Goal: Check status: Check status

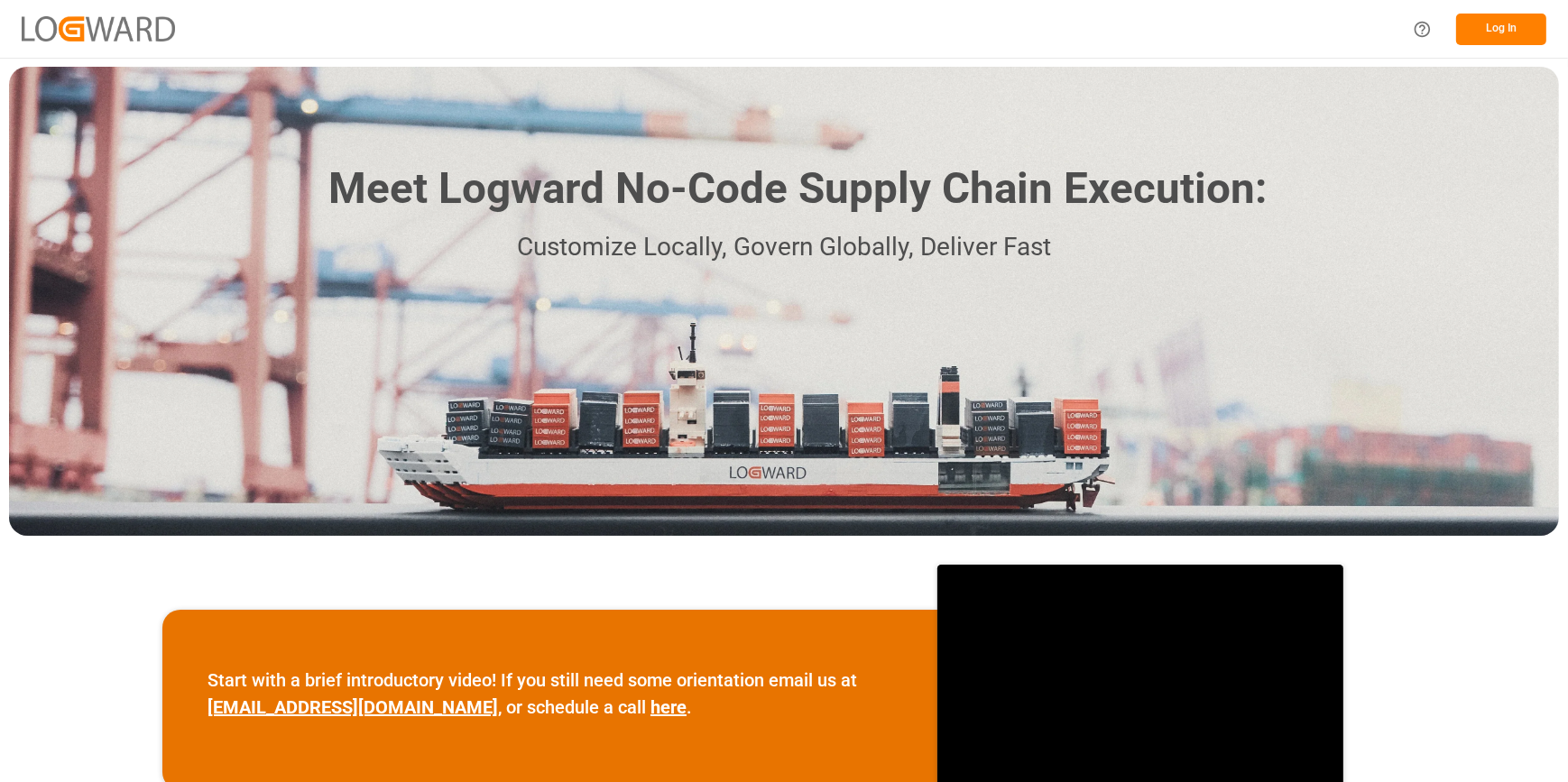
click at [1499, 22] on button "Log In" at bounding box center [1501, 28] width 91 height 31
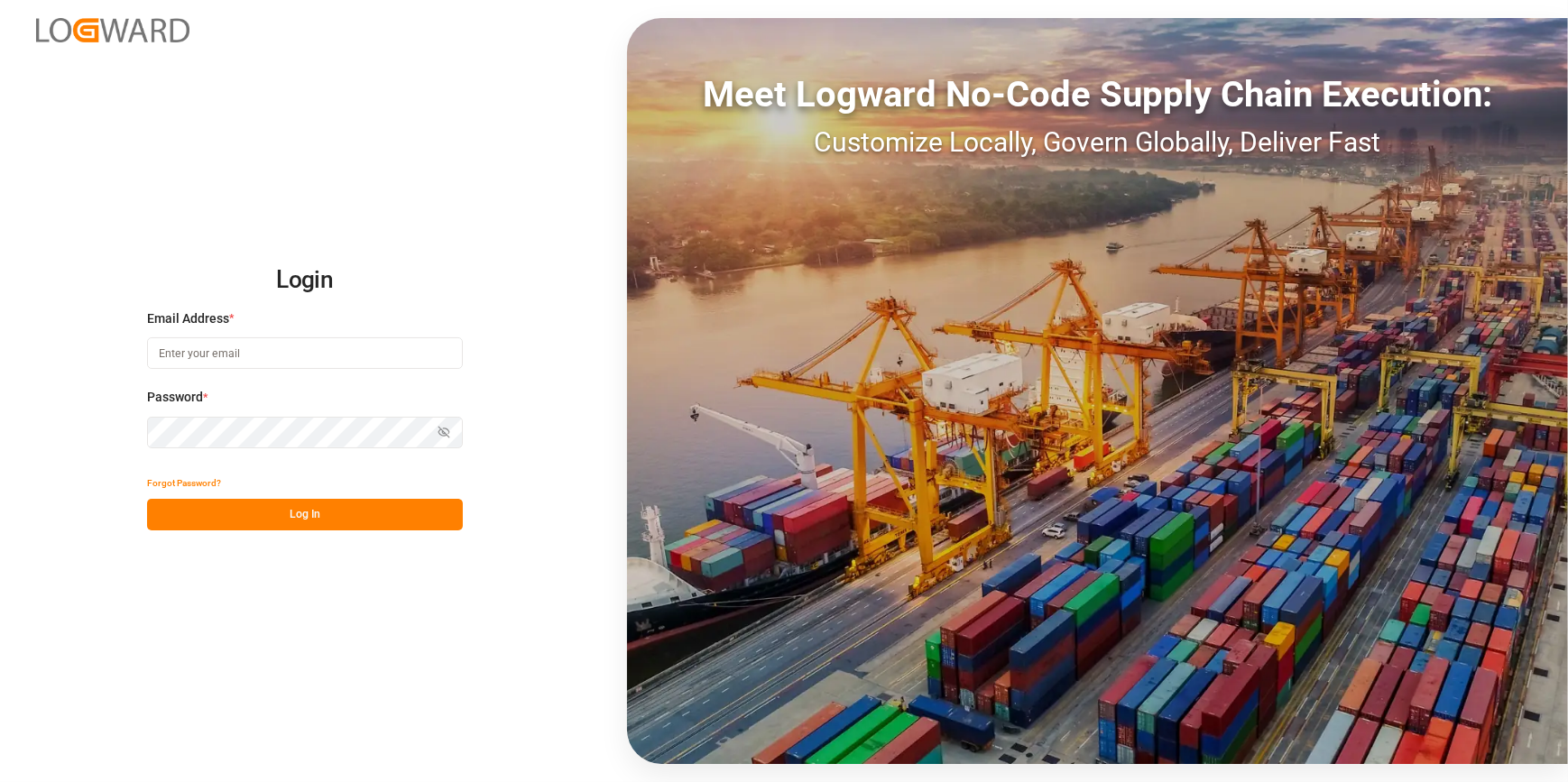
type input "[PERSON_NAME][EMAIL_ADDRESS][PERSON_NAME][DOMAIN_NAME]"
click at [245, 519] on button "Log In" at bounding box center [305, 514] width 315 height 31
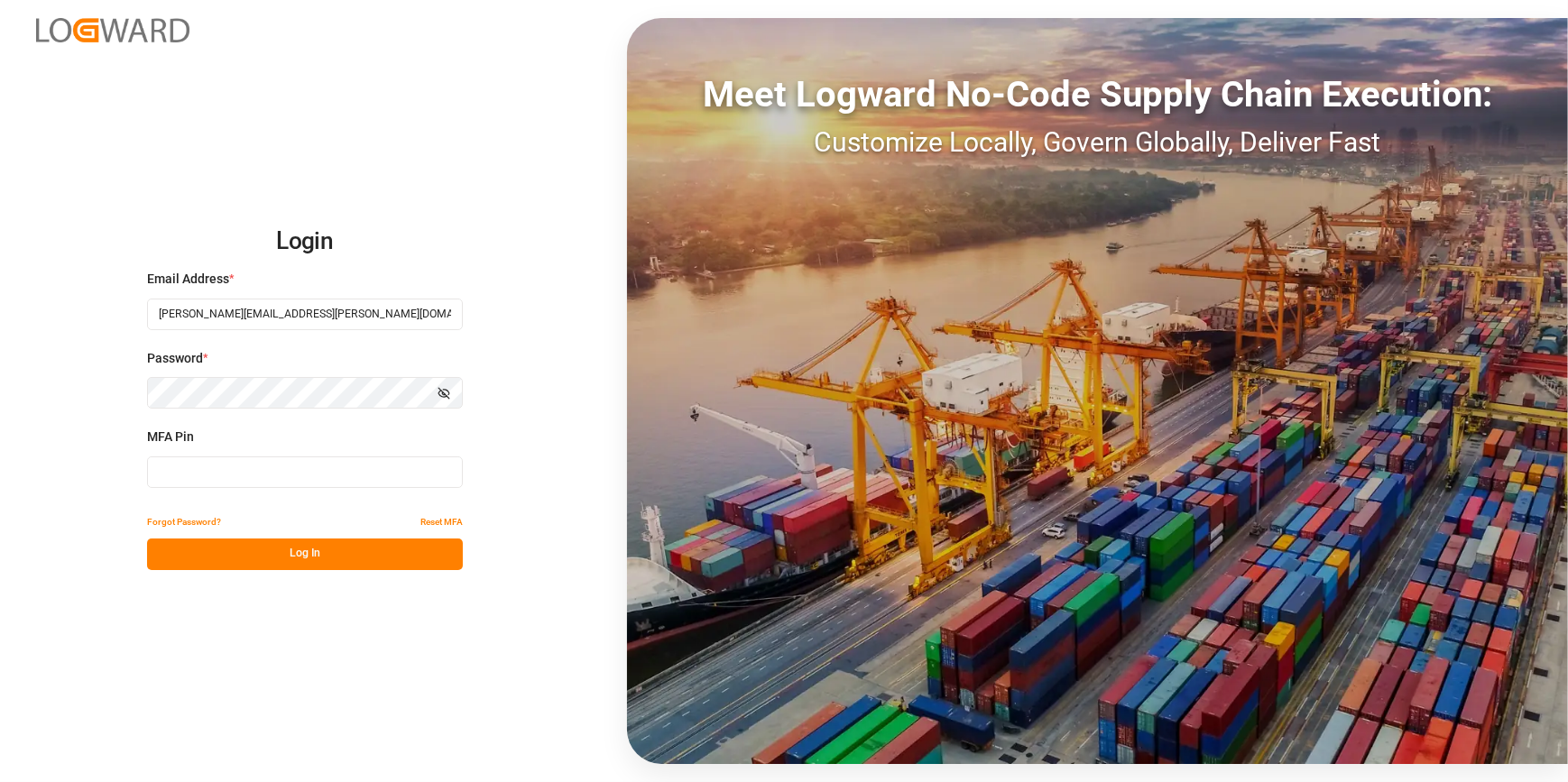
click at [226, 464] on input at bounding box center [305, 471] width 315 height 31
type input "070149"
click at [246, 547] on button "Log In" at bounding box center [305, 553] width 315 height 31
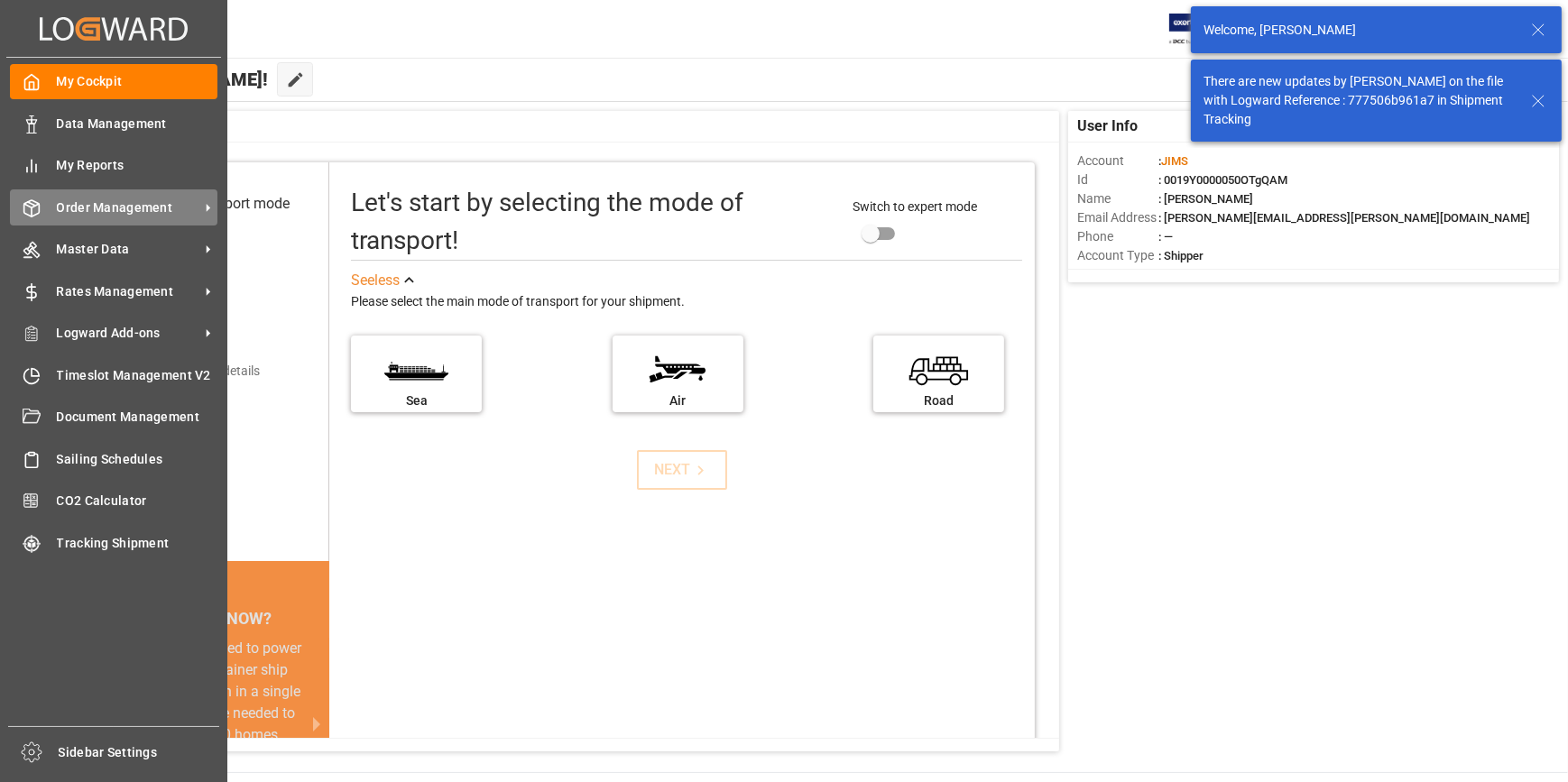
click at [114, 206] on span "Order Management" at bounding box center [127, 208] width 143 height 19
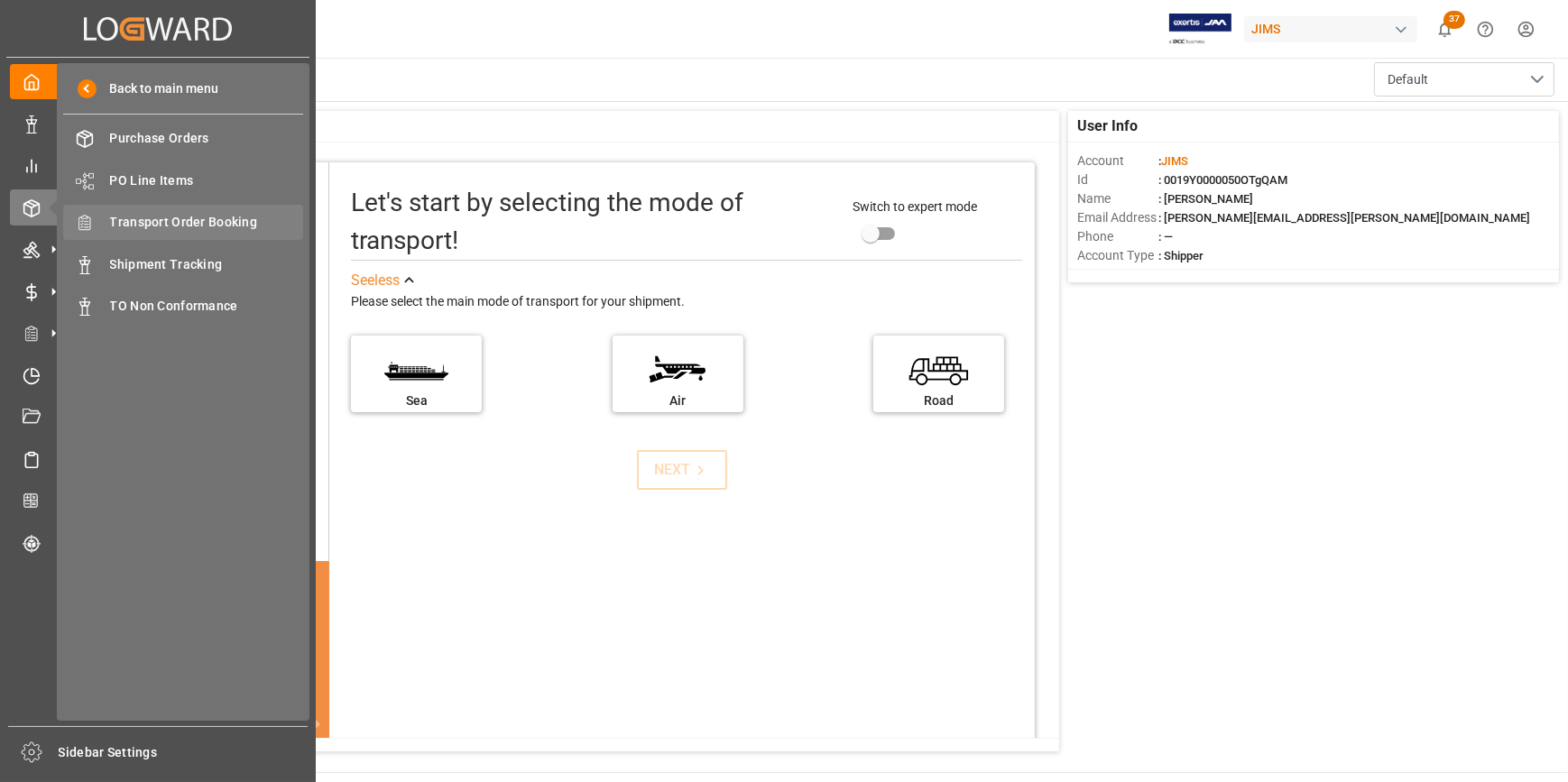
click at [165, 215] on span "Transport Order Booking" at bounding box center [207, 222] width 194 height 19
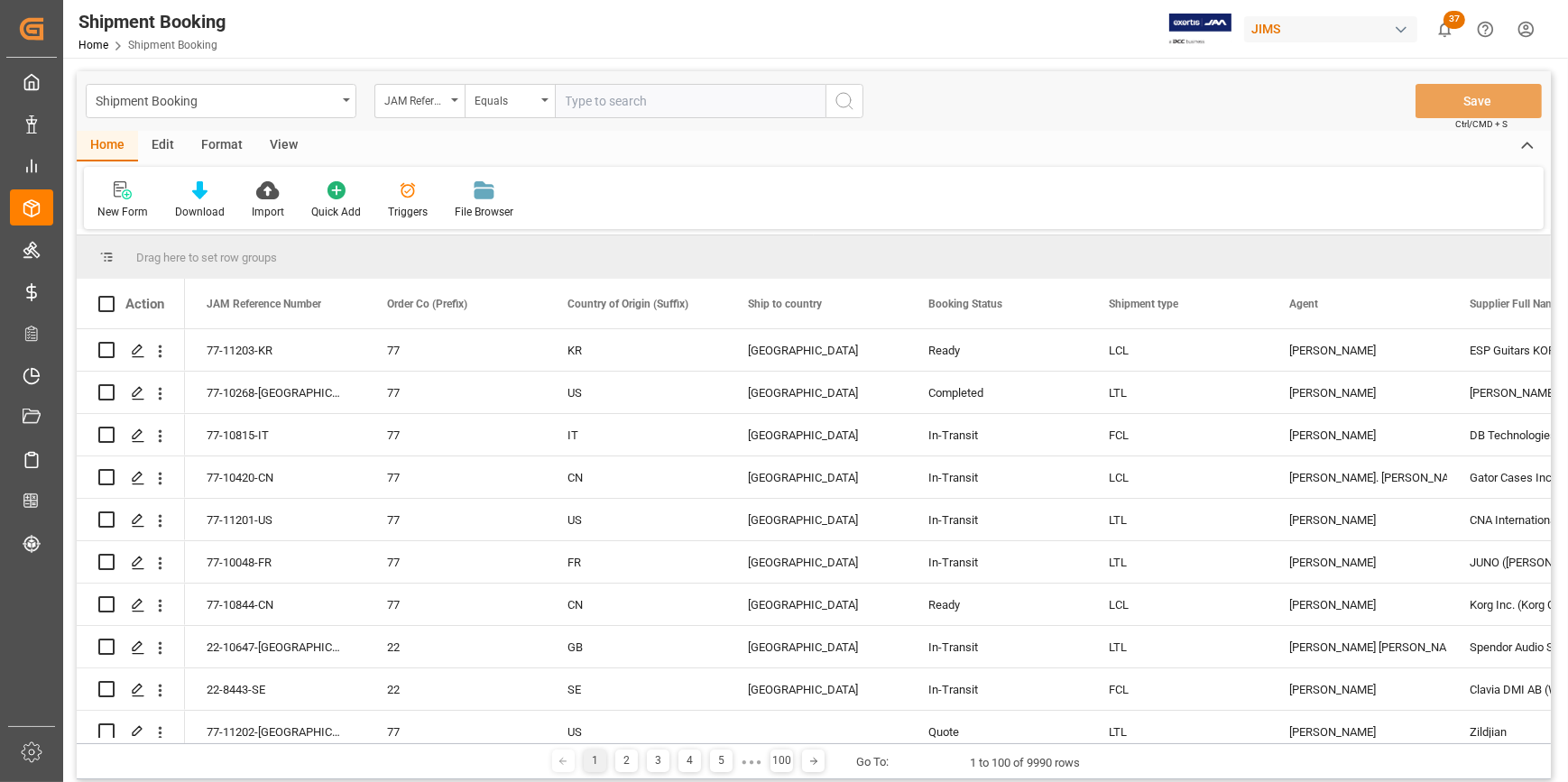
click at [584, 101] on input "text" at bounding box center [690, 101] width 271 height 34
type input "22-10670-[GEOGRAPHIC_DATA]"
click at [842, 99] on icon "search button" at bounding box center [844, 101] width 22 height 22
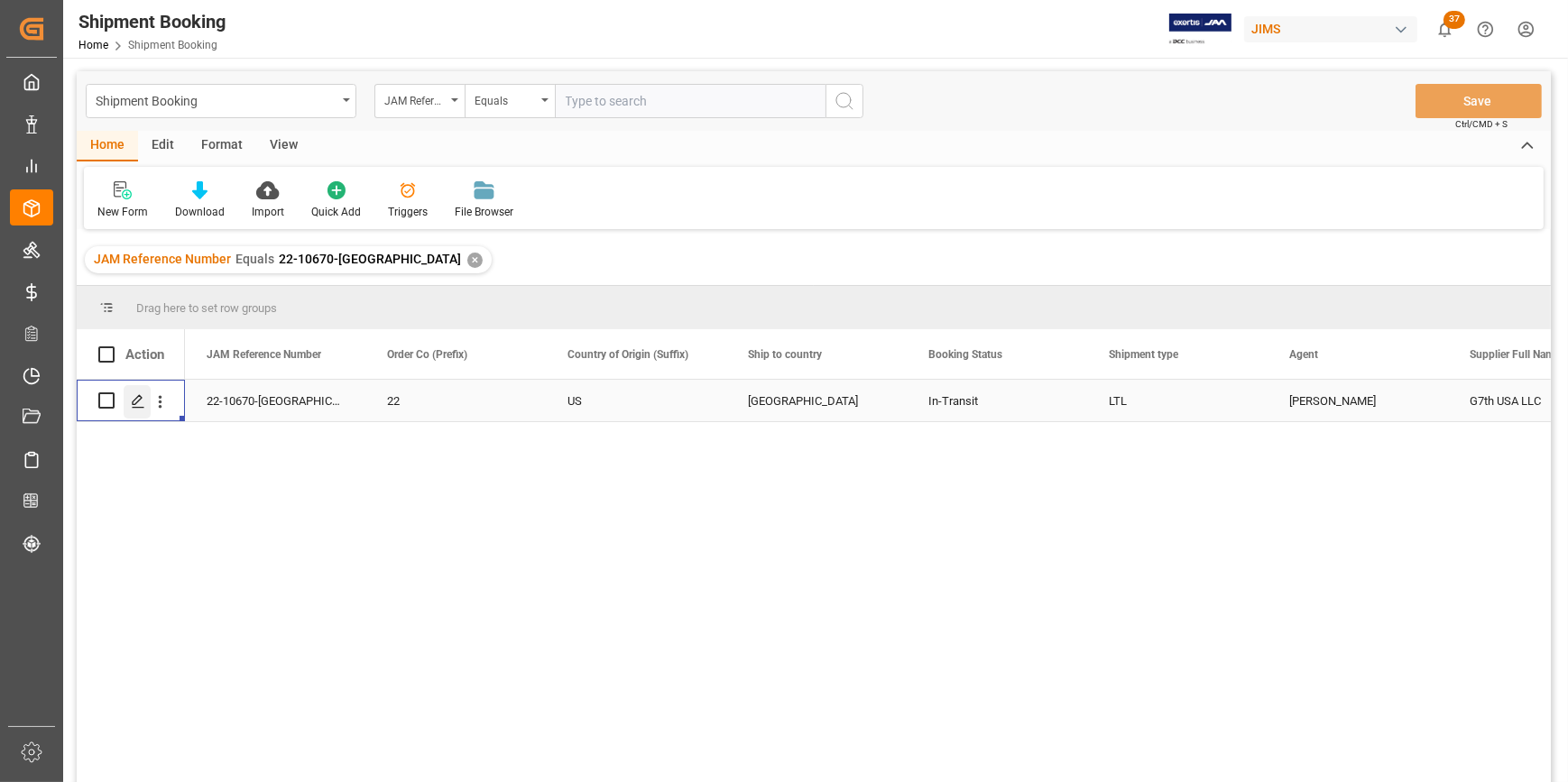
click at [136, 400] on icon "Press SPACE to select this row." at bounding box center [138, 401] width 14 height 14
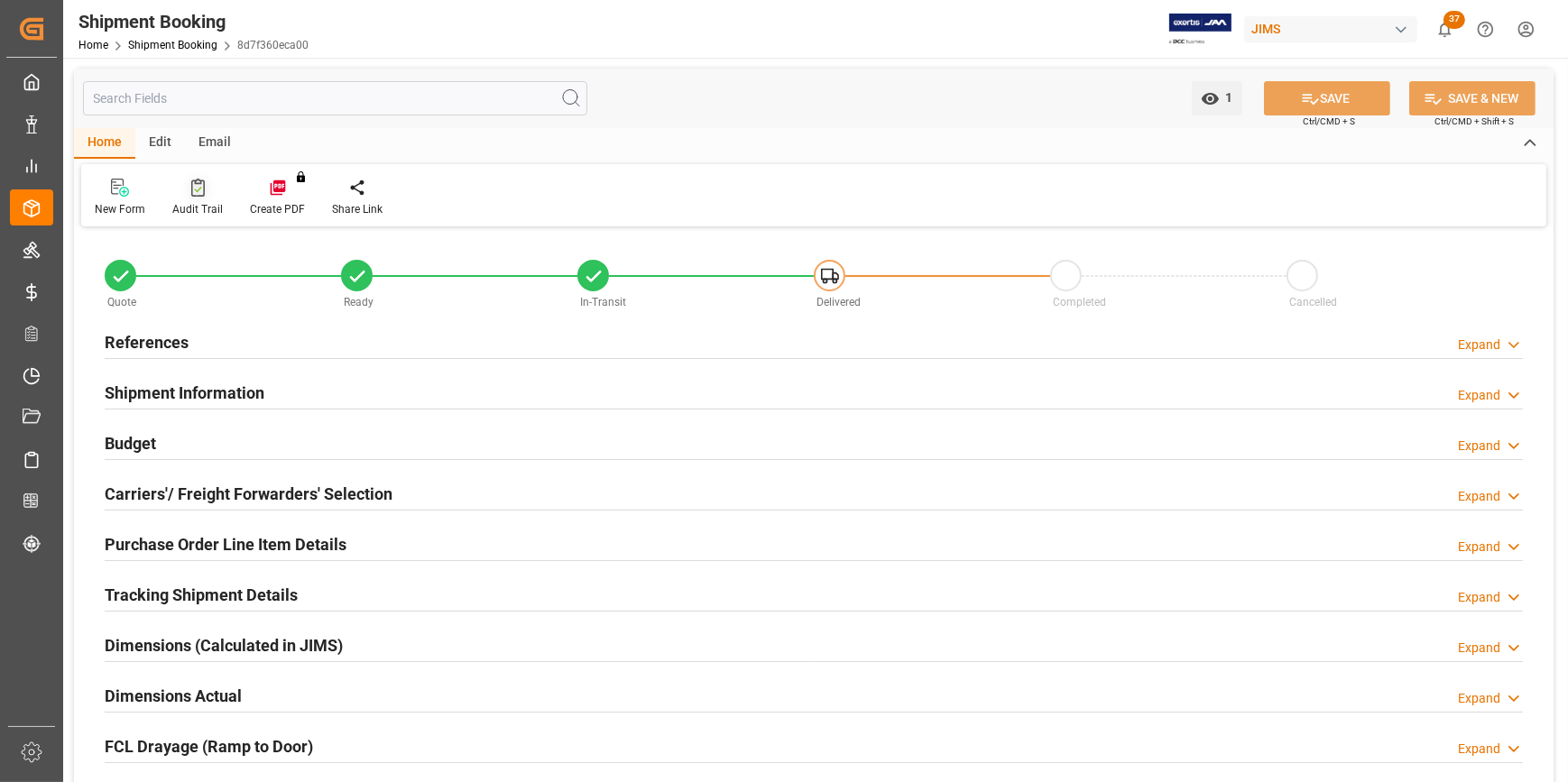
type input "0"
click at [143, 345] on h2 "References" at bounding box center [146, 343] width 84 height 25
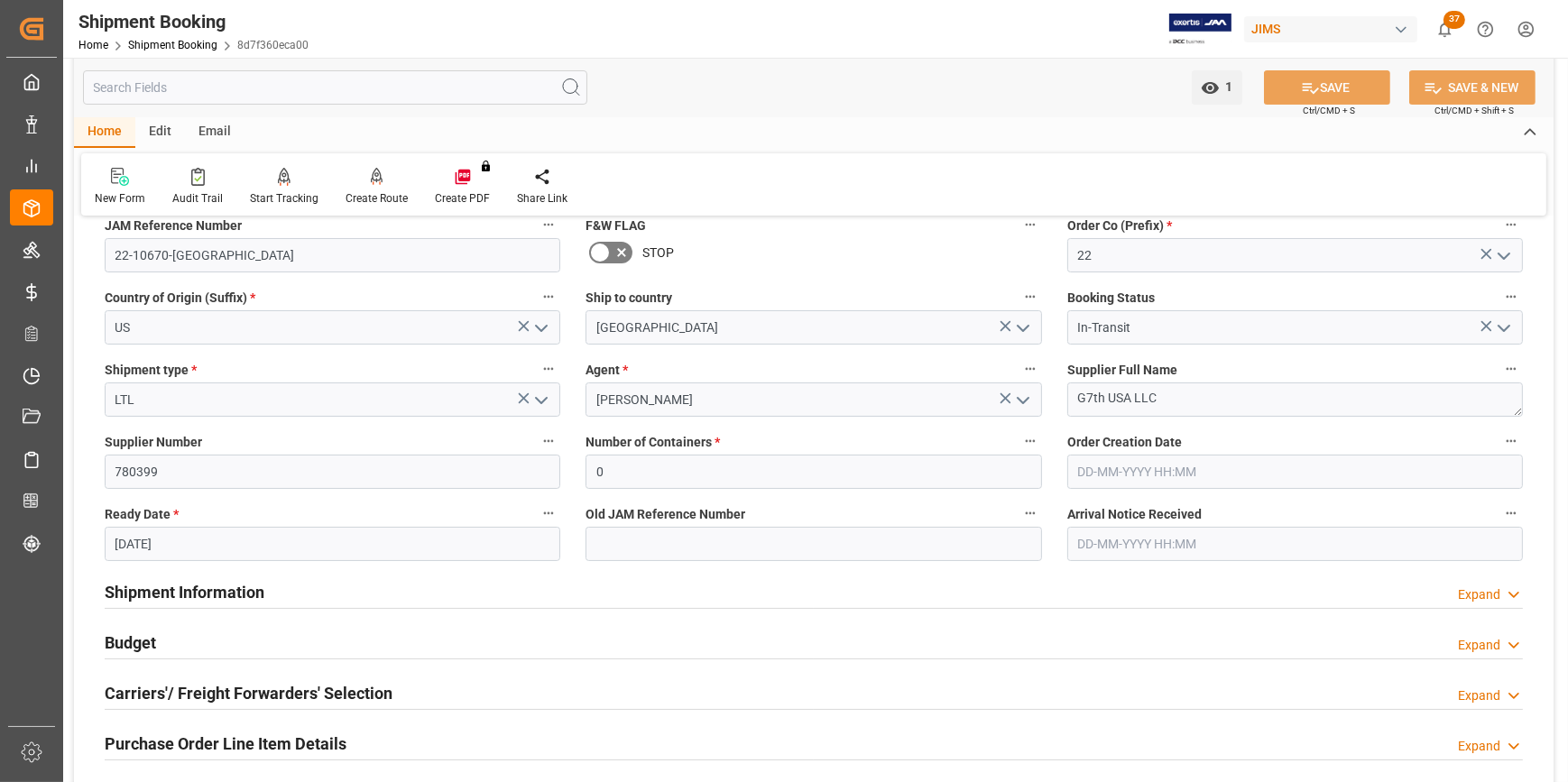
scroll to position [163, 0]
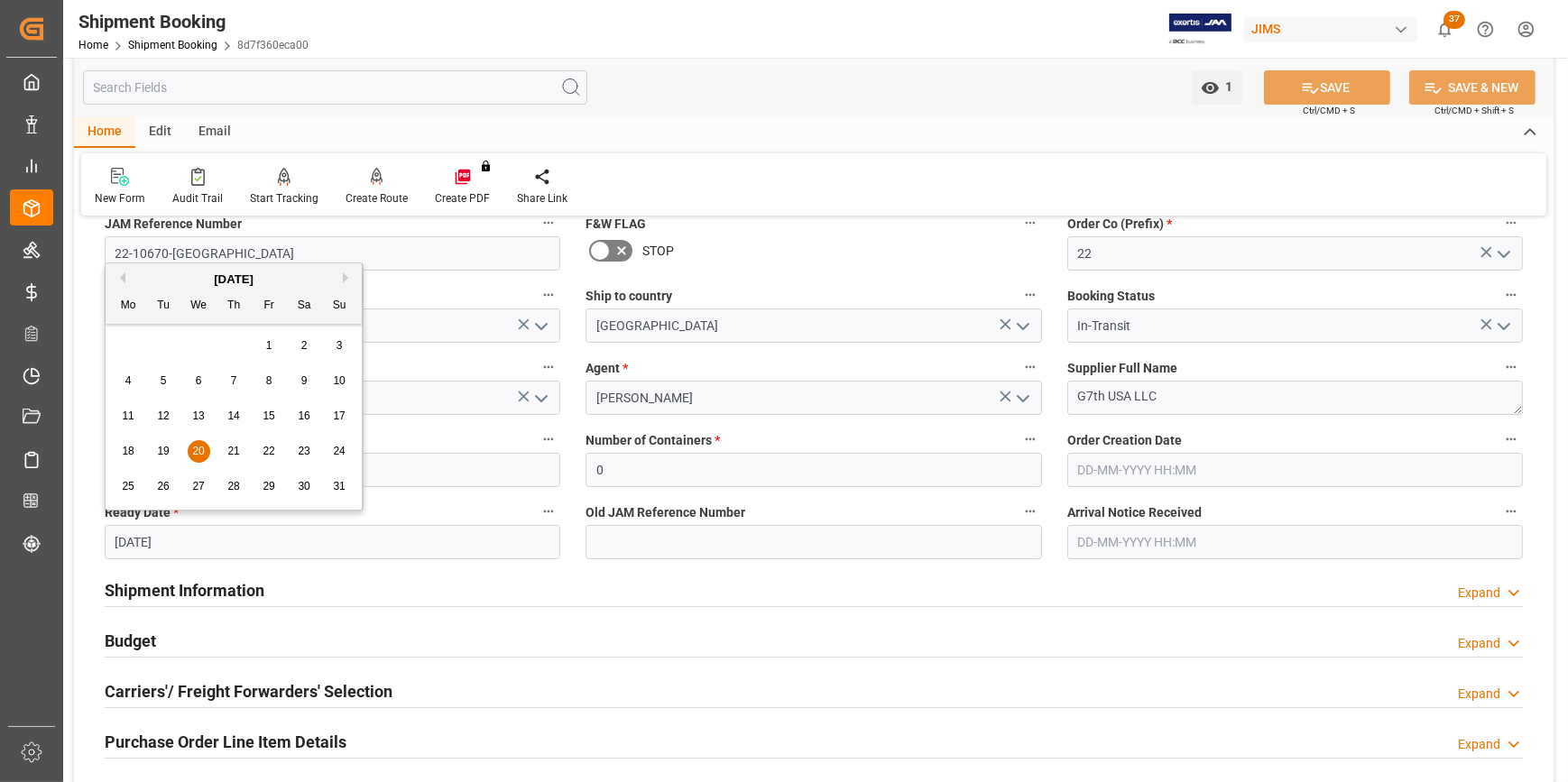
click at [180, 536] on input "[DATE]" at bounding box center [332, 542] width 456 height 34
click at [347, 278] on button "Next Month" at bounding box center [347, 278] width 10 height 10
click at [240, 375] on div "11" at bounding box center [234, 382] width 23 height 22
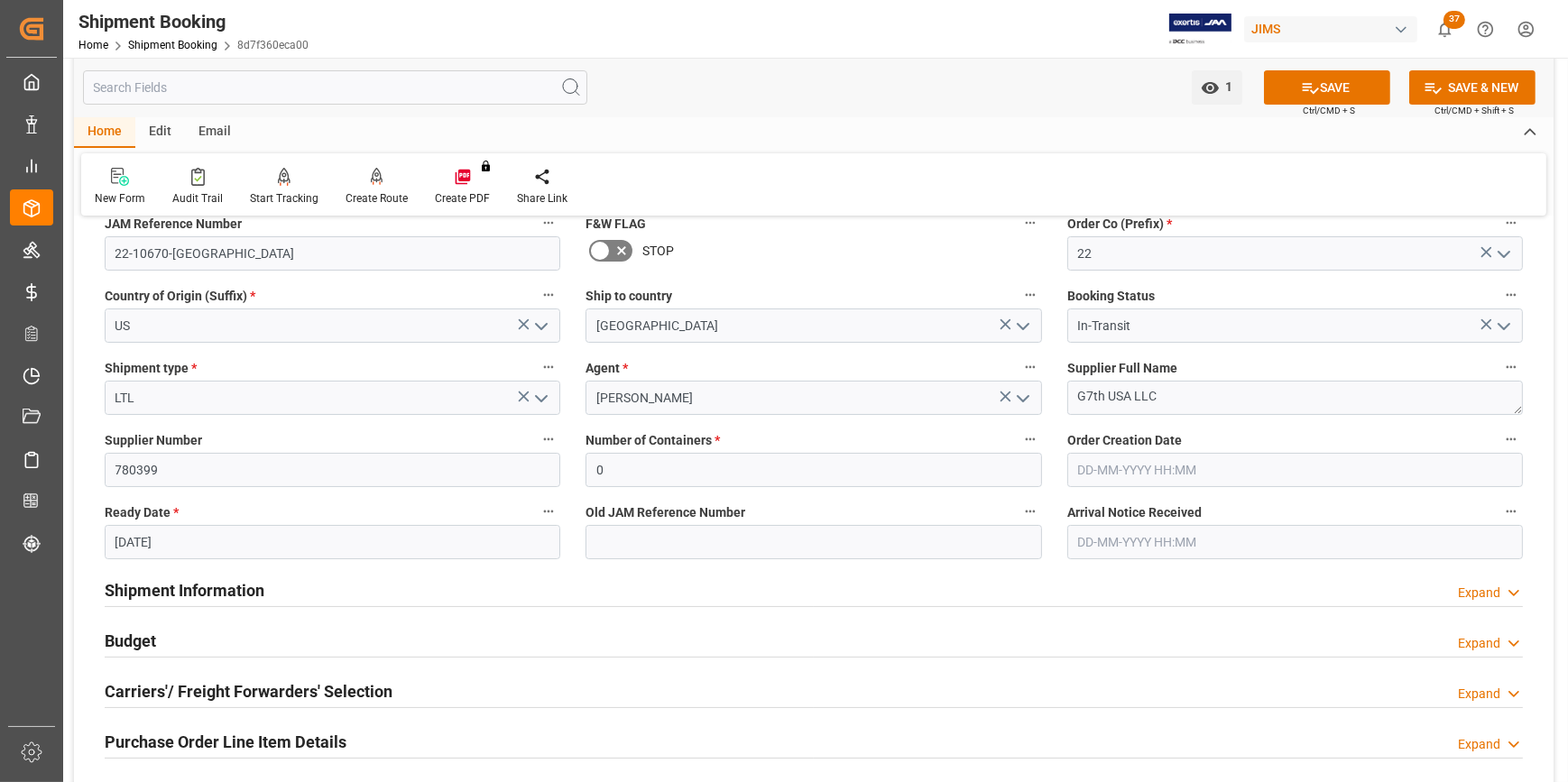
click at [126, 545] on input "[DATE]" at bounding box center [332, 542] width 456 height 34
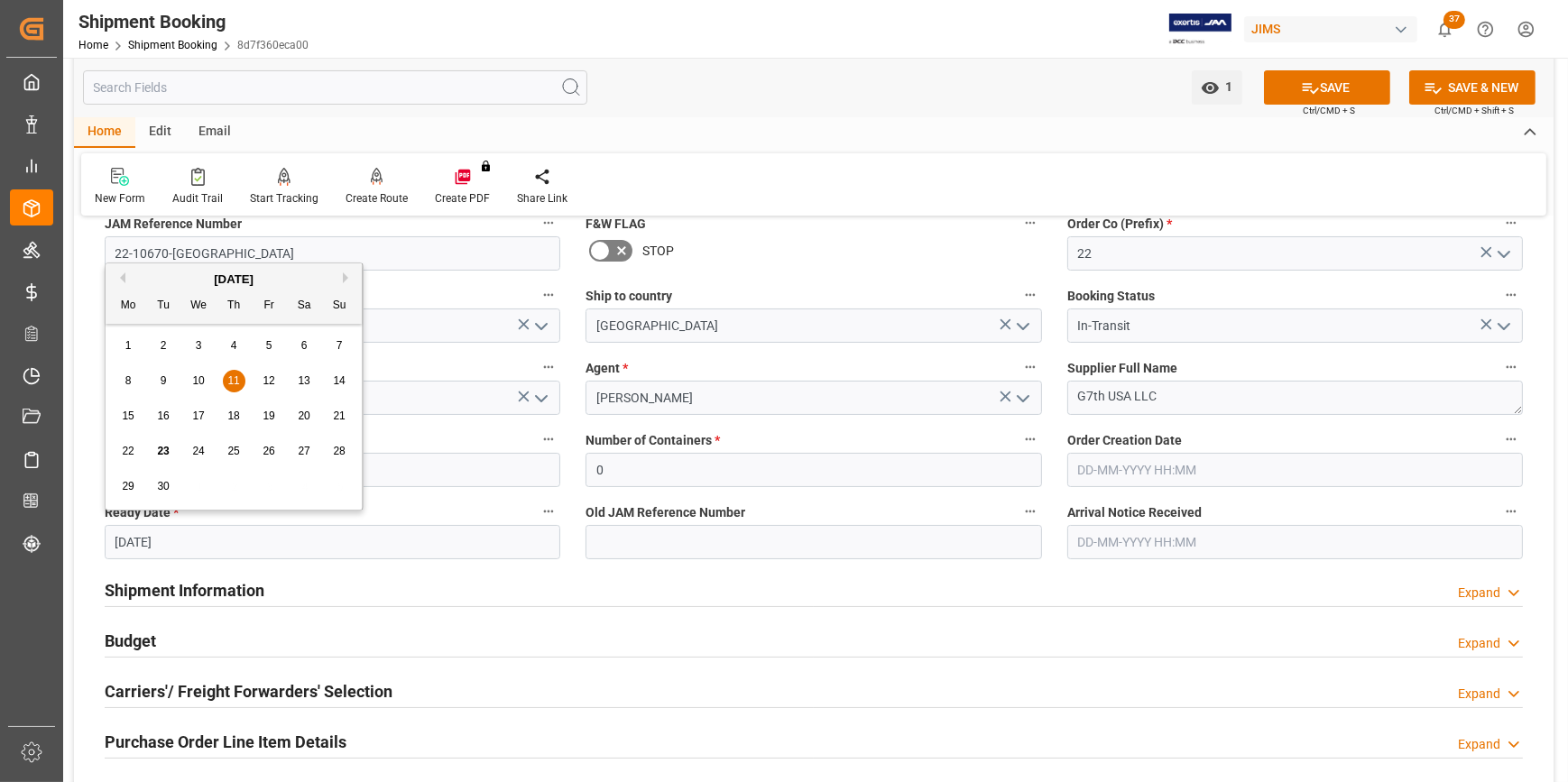
click at [133, 352] on div "1" at bounding box center [128, 346] width 23 height 22
type input "[DATE]"
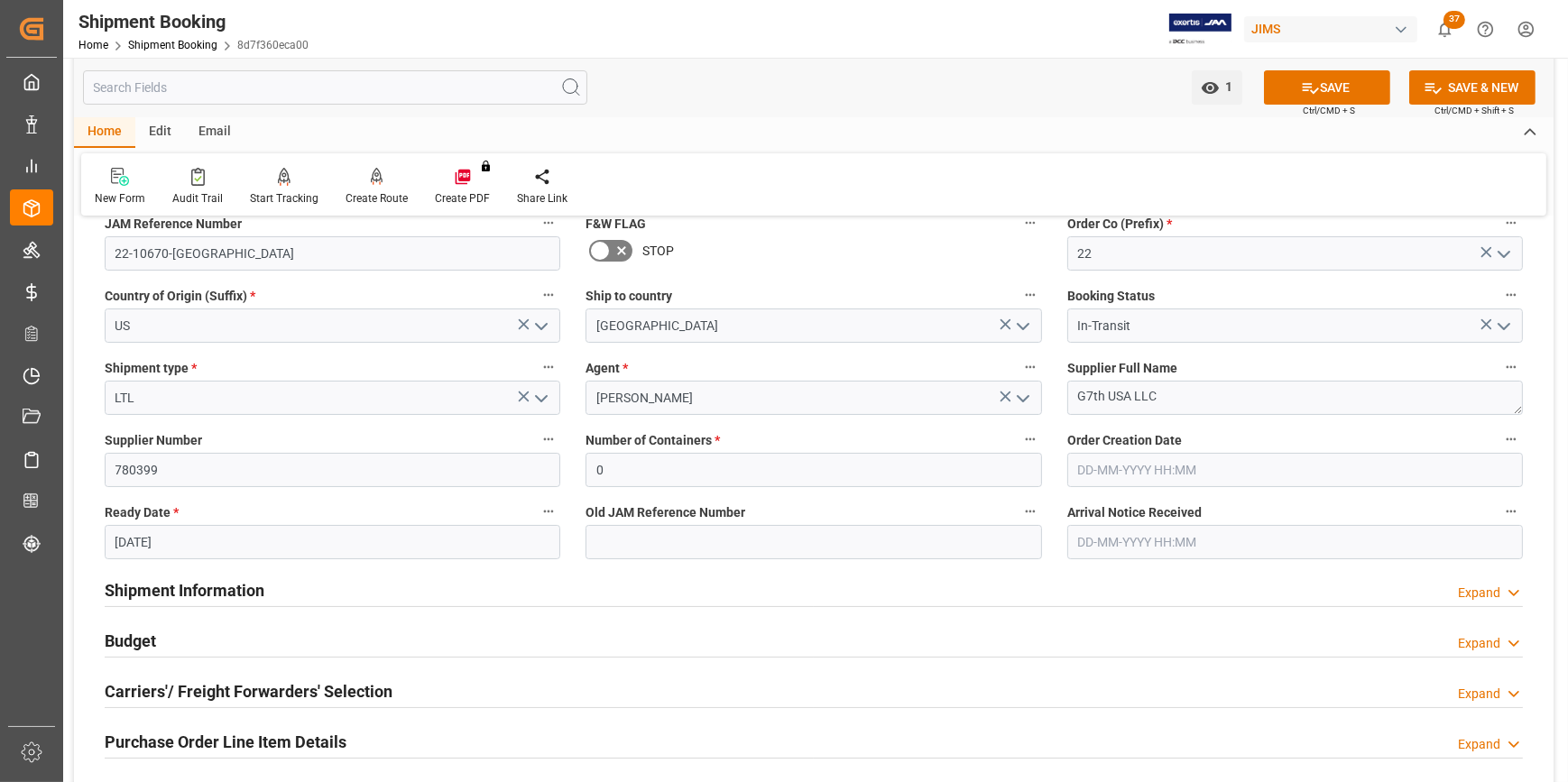
scroll to position [246, 0]
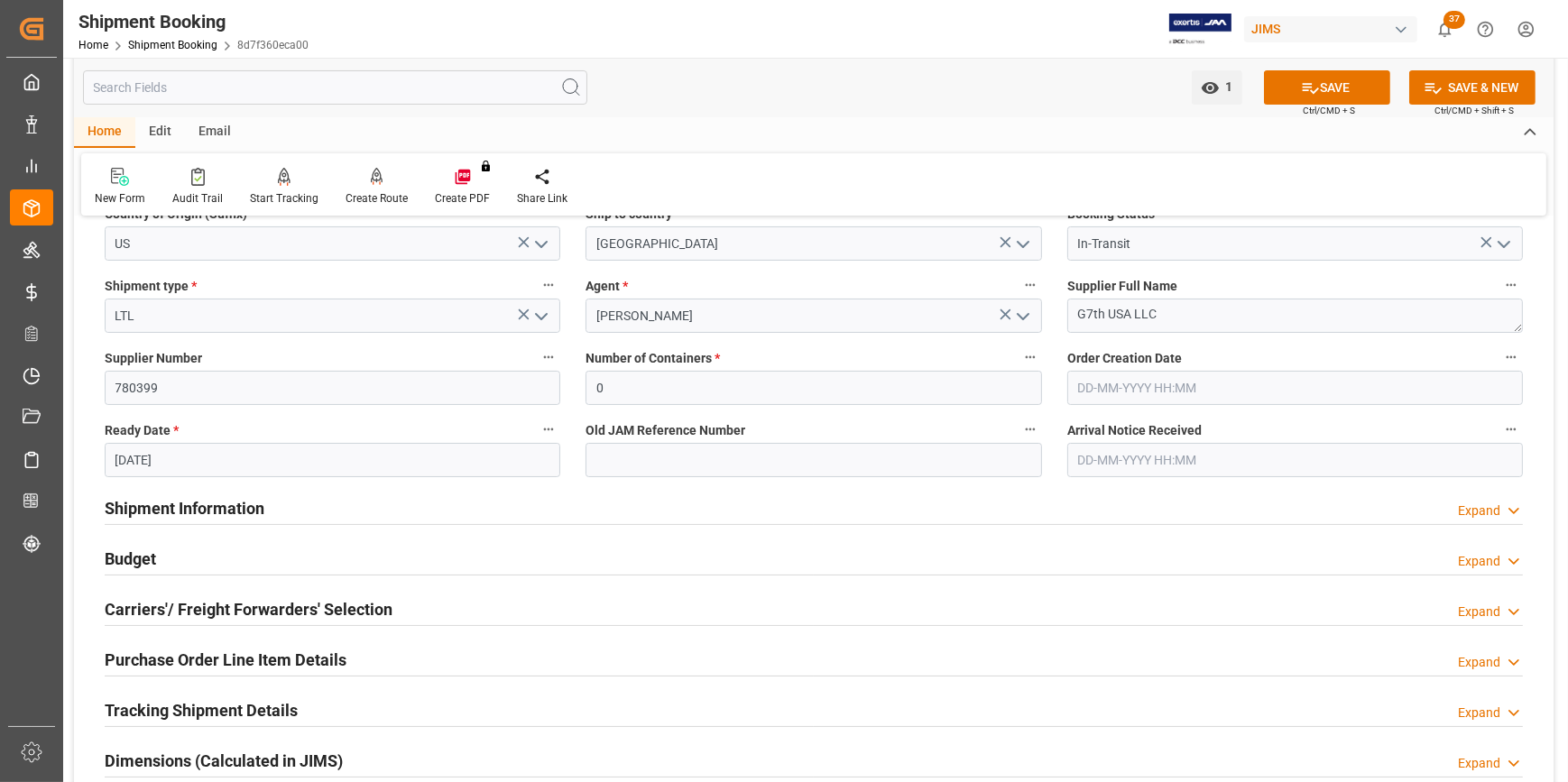
click at [138, 553] on h2 "Budget" at bounding box center [130, 559] width 51 height 25
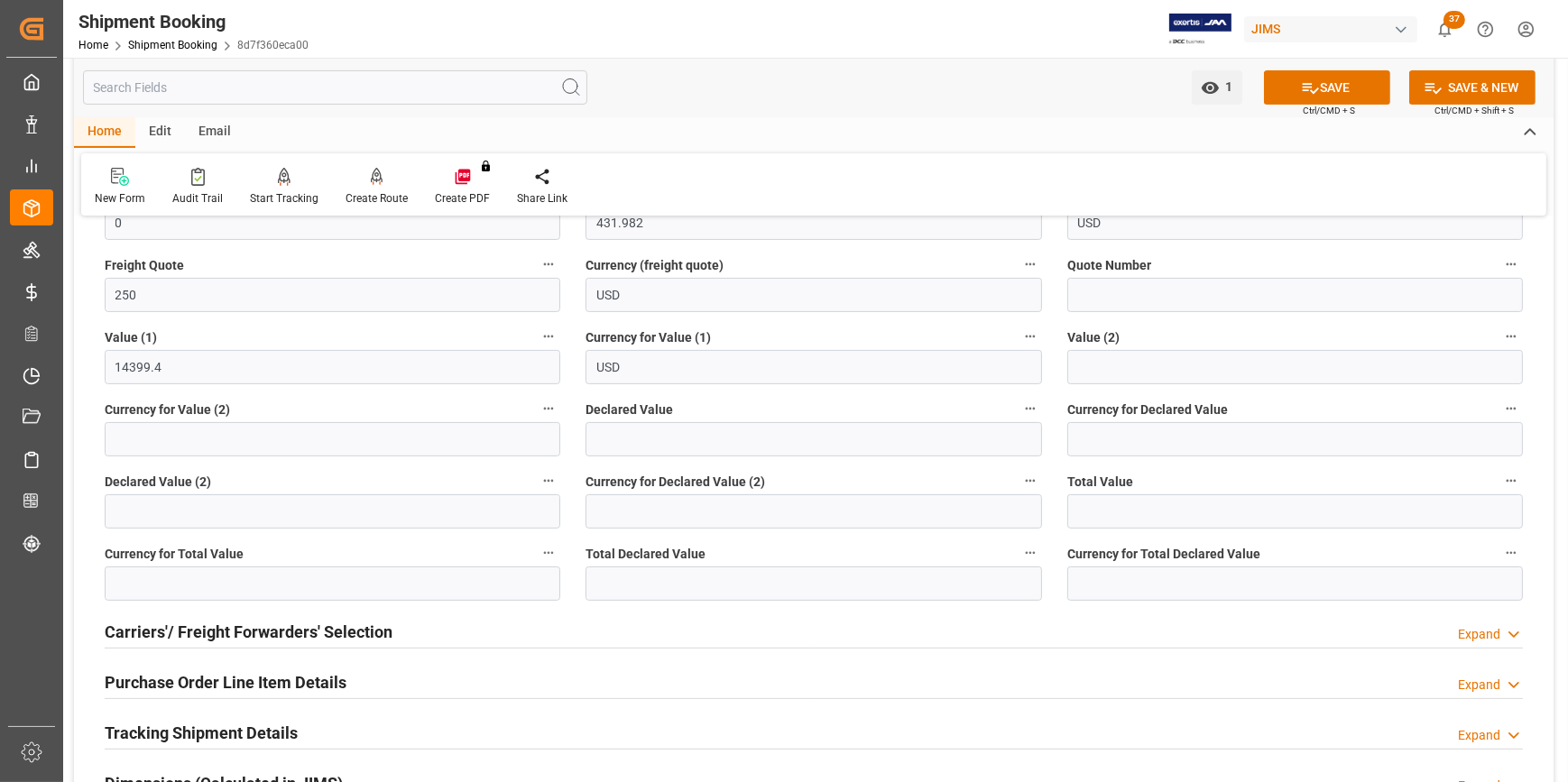
scroll to position [739, 0]
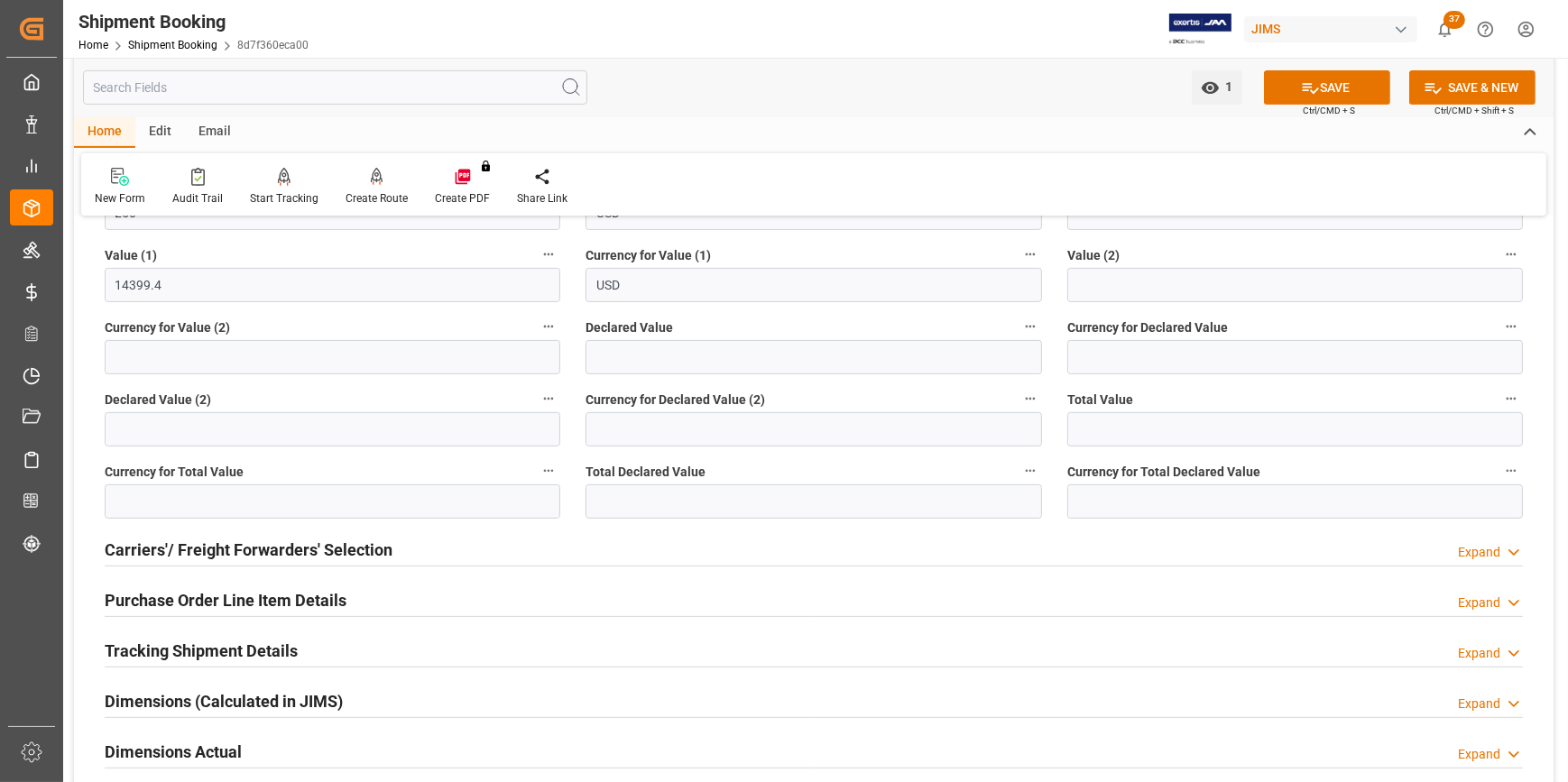
click at [197, 546] on h2 "Carriers'/ Freight Forwarders' Selection" at bounding box center [248, 550] width 288 height 25
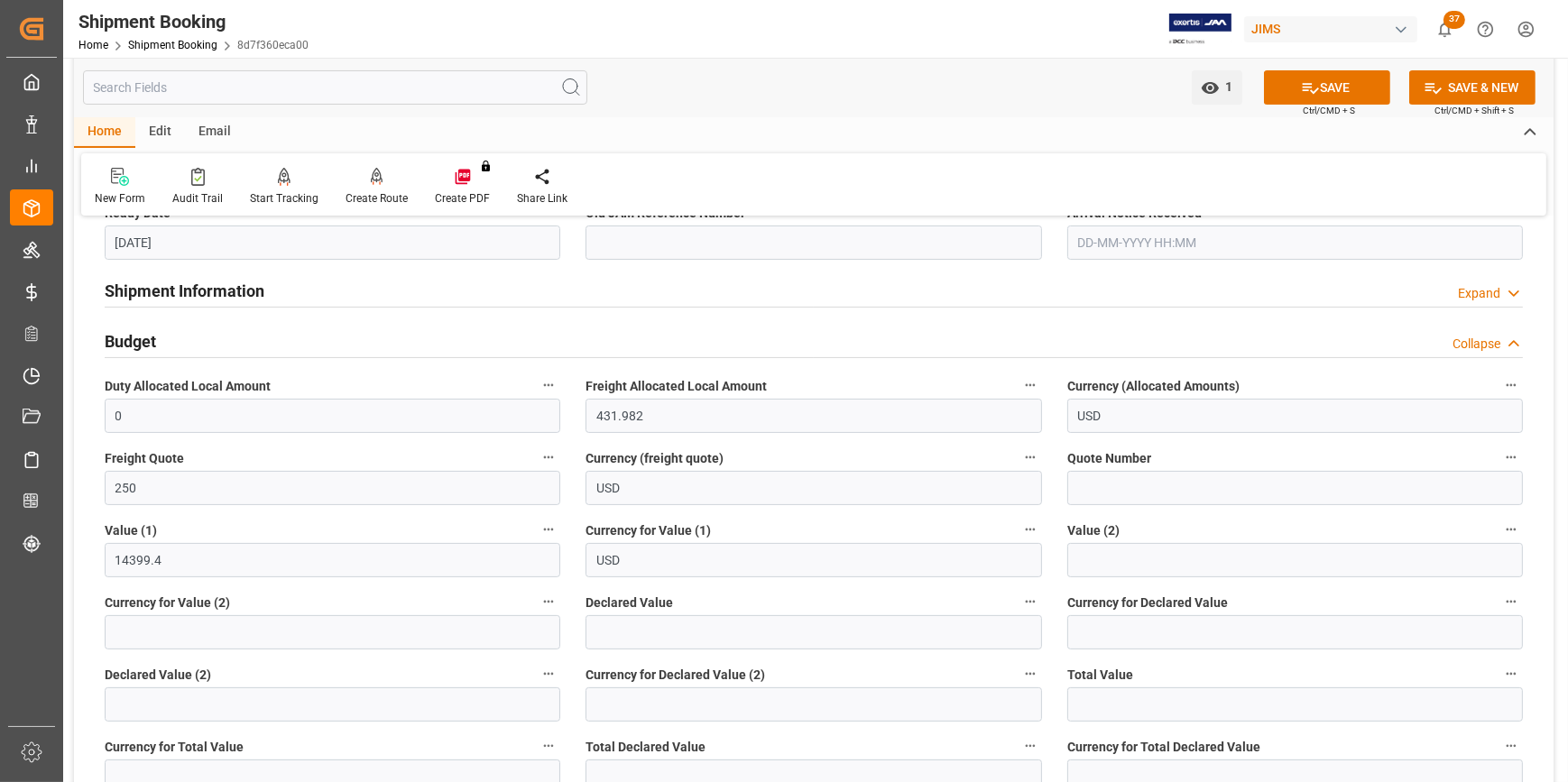
scroll to position [492, 0]
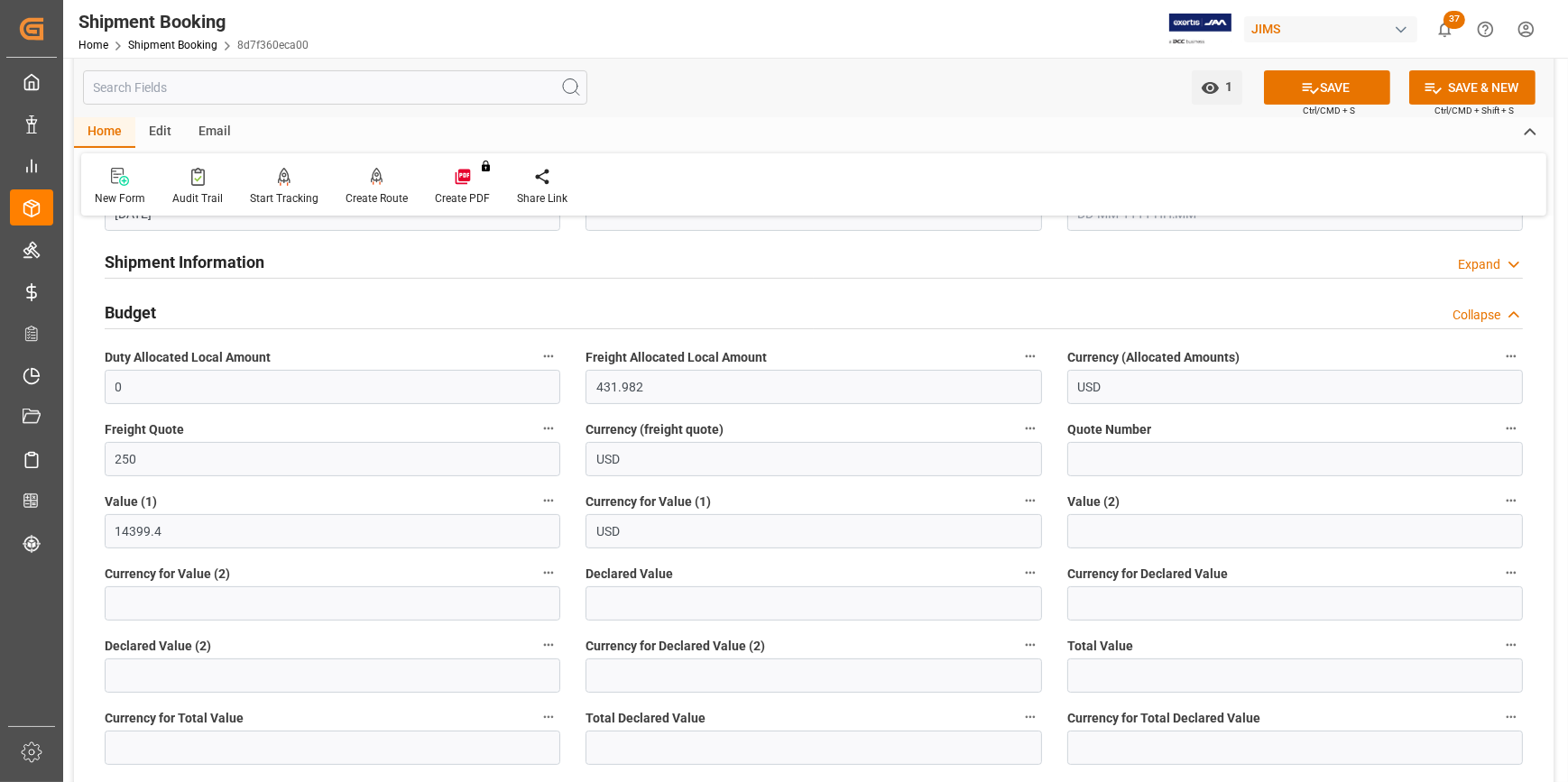
click at [194, 262] on h2 "Shipment Information" at bounding box center [184, 263] width 160 height 25
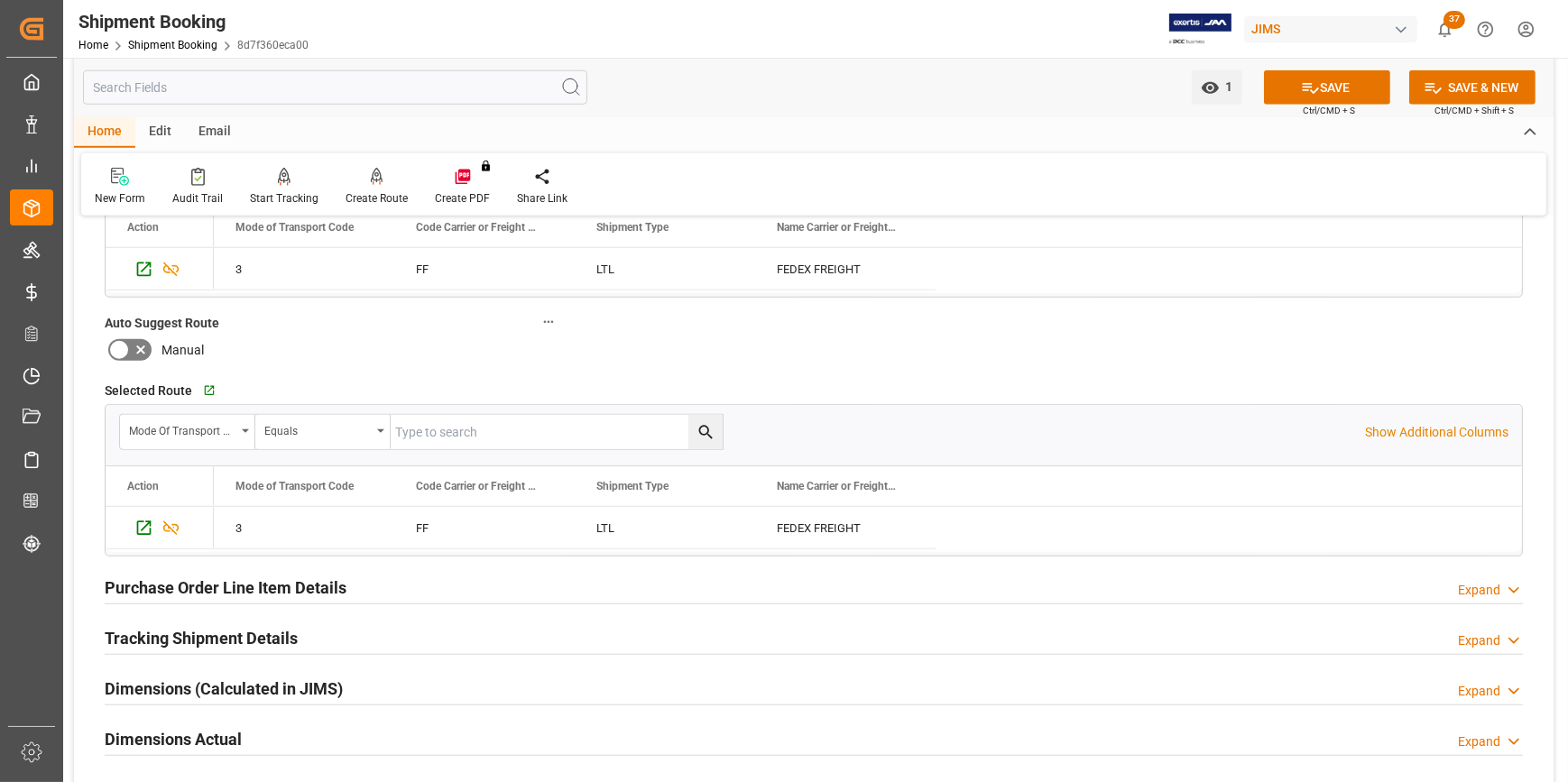
scroll to position [2050, 0]
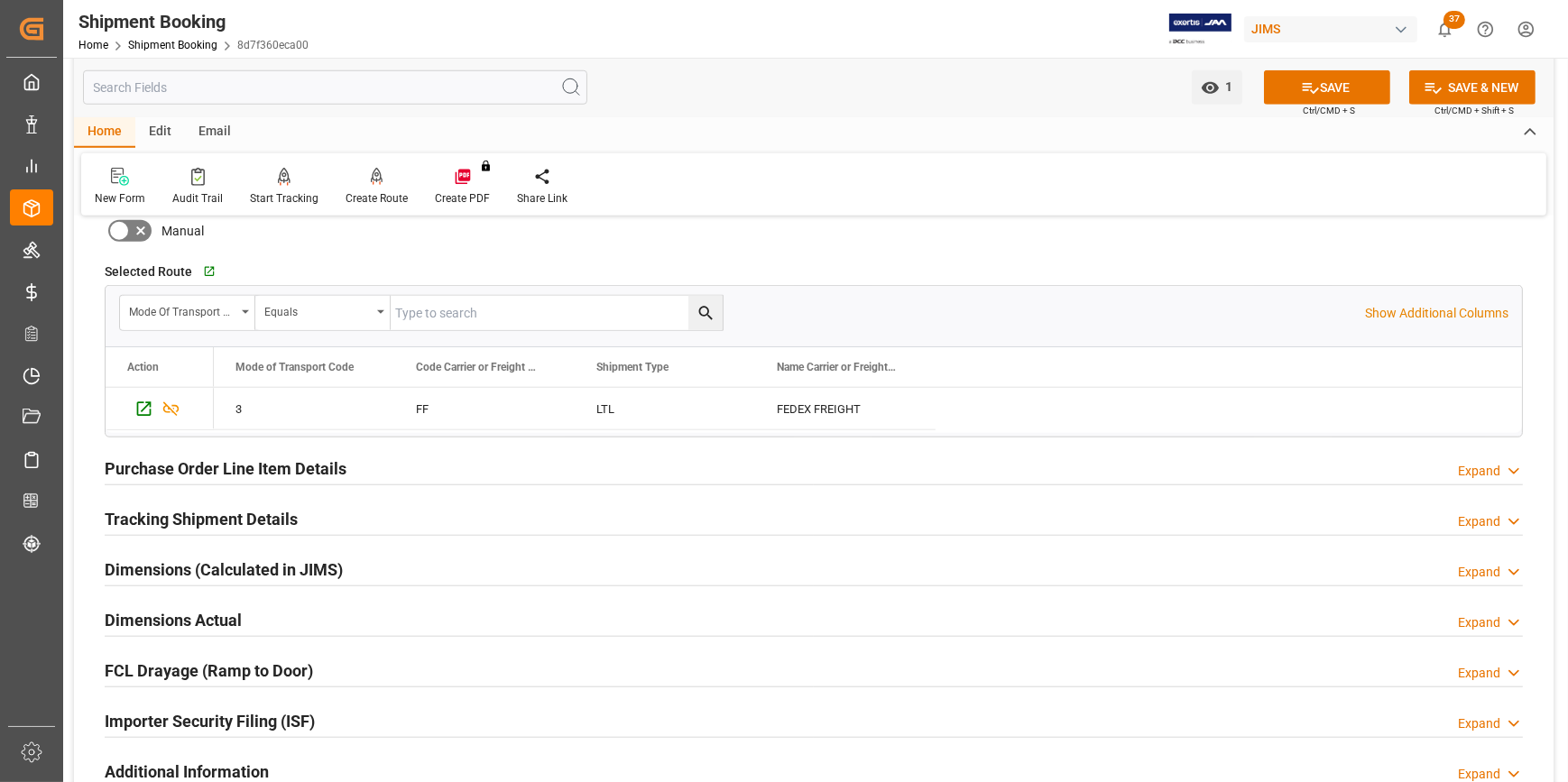
click at [158, 514] on h2 "Tracking Shipment Details" at bounding box center [201, 519] width 193 height 25
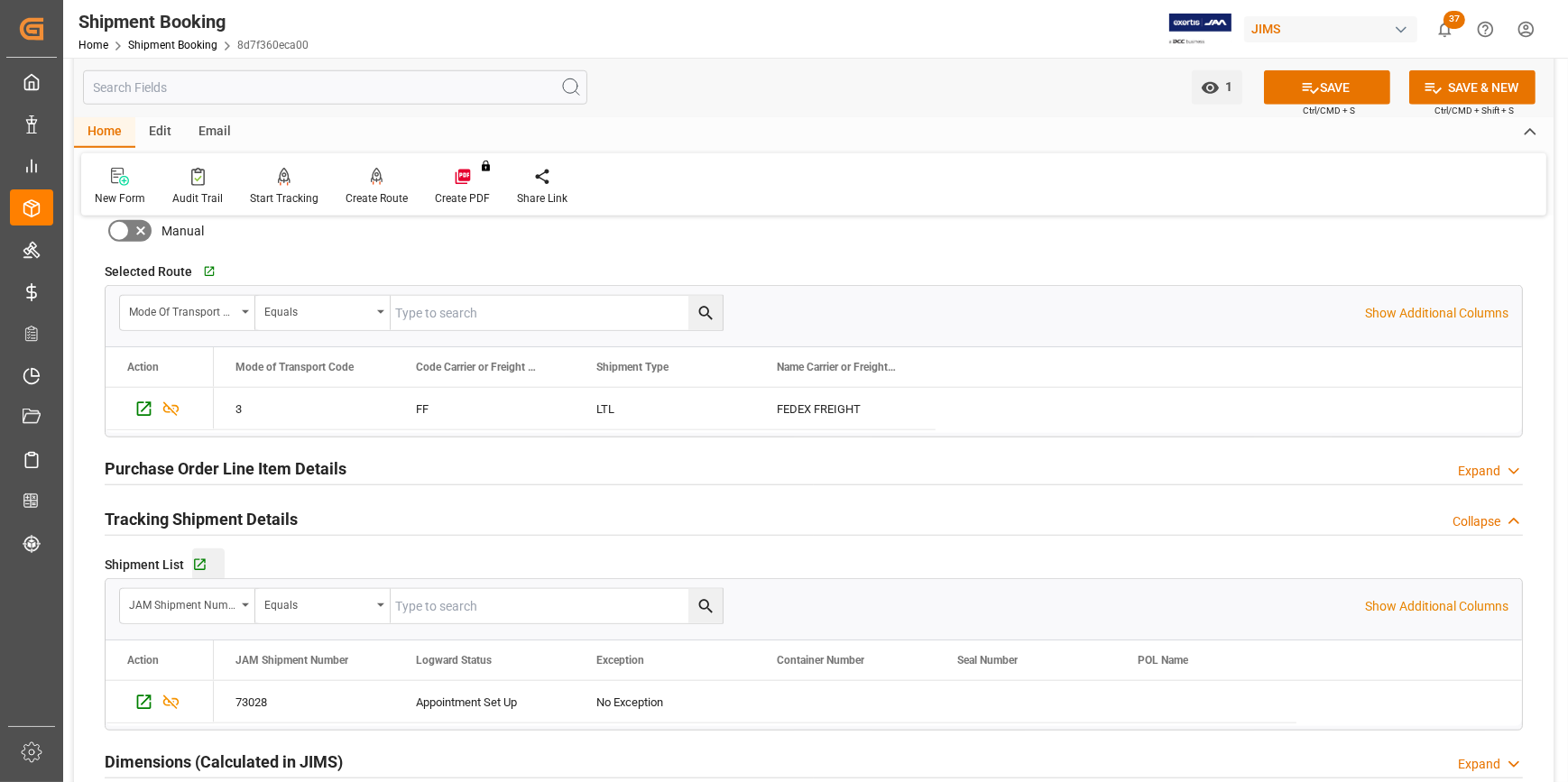
click at [201, 552] on button "Go to Shipment Tracking Grid" at bounding box center [209, 565] width 32 height 32
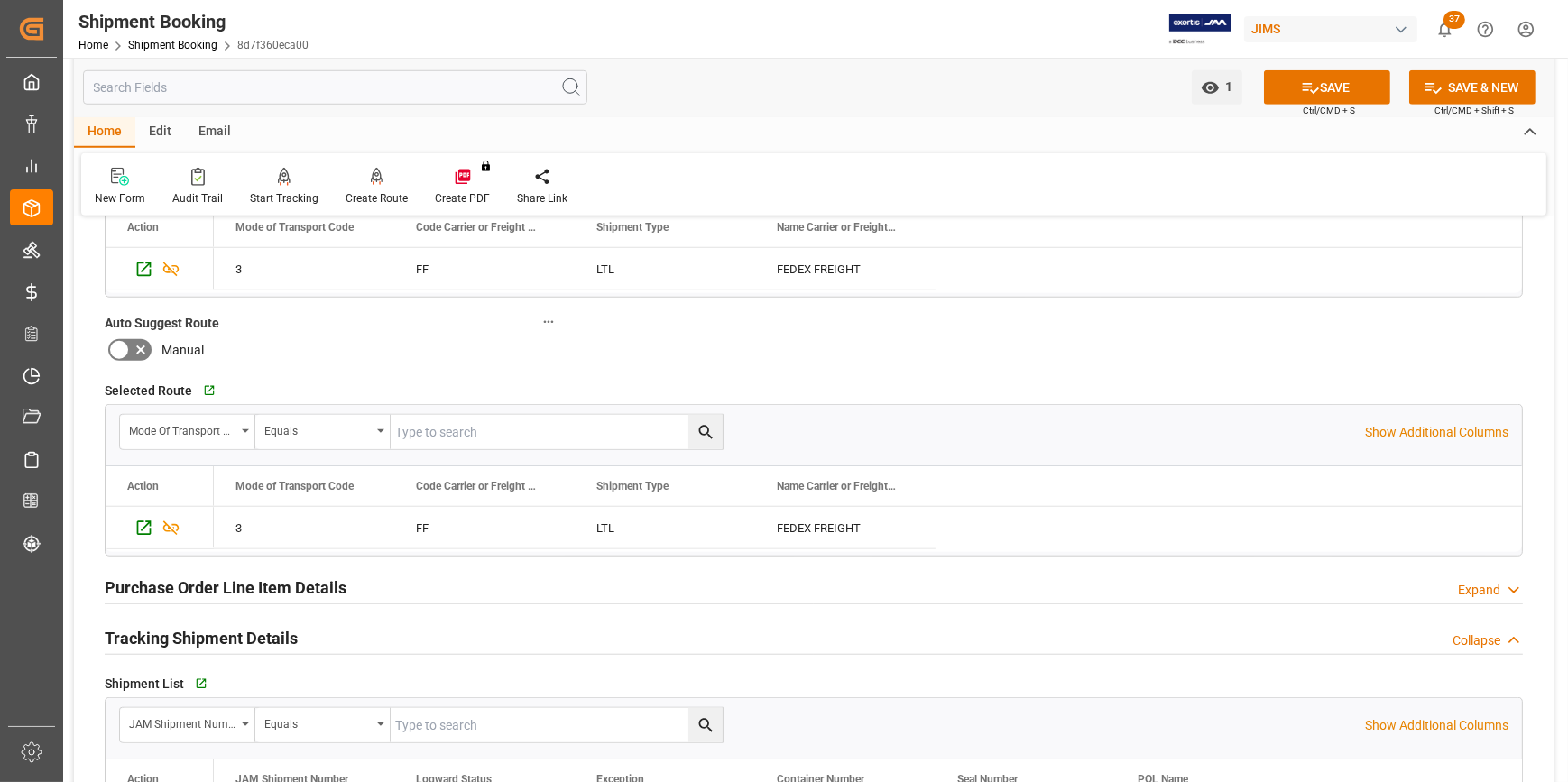
scroll to position [1805, 0]
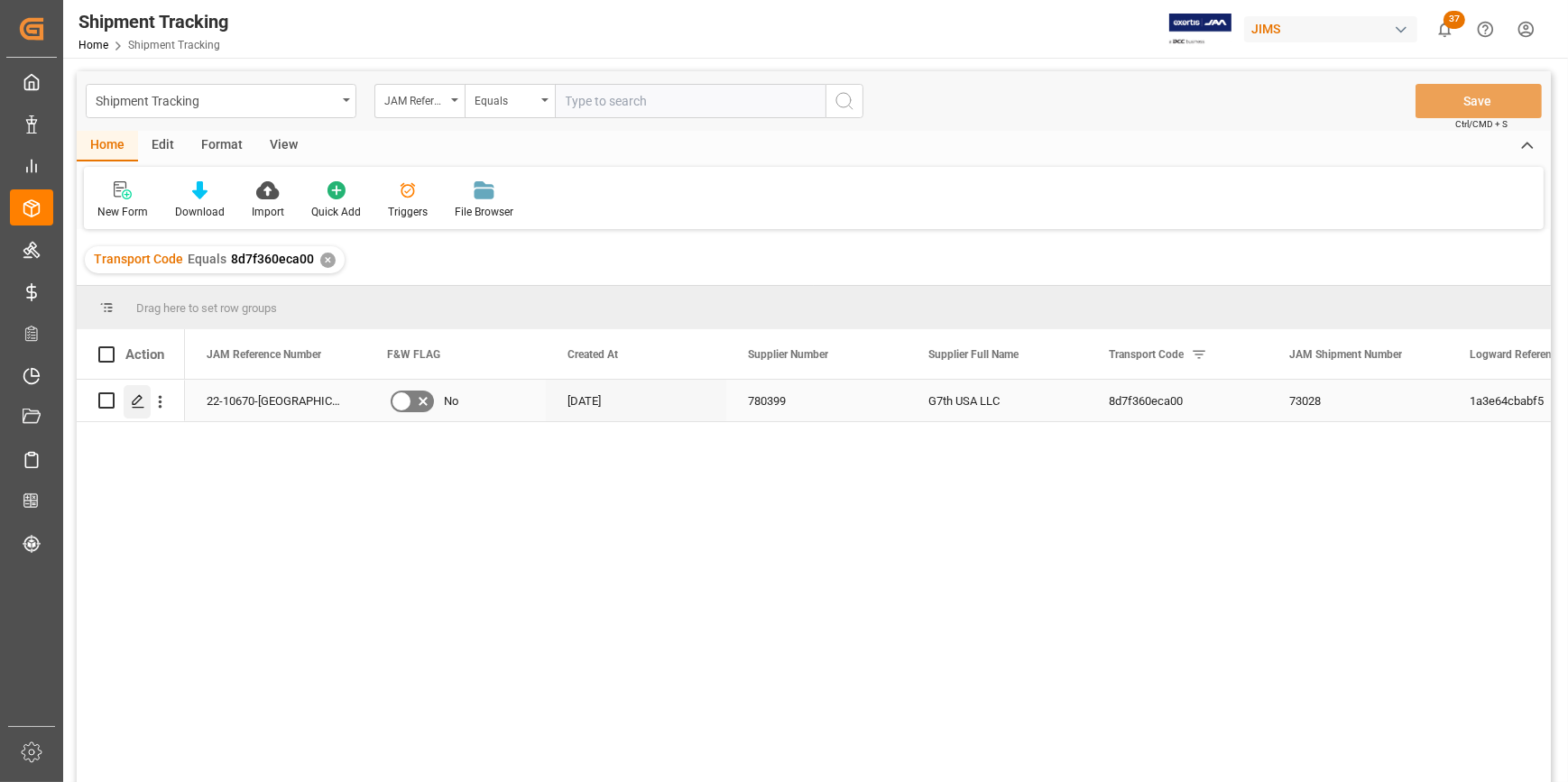
click at [137, 402] on icon "Press SPACE to select this row." at bounding box center [138, 401] width 14 height 14
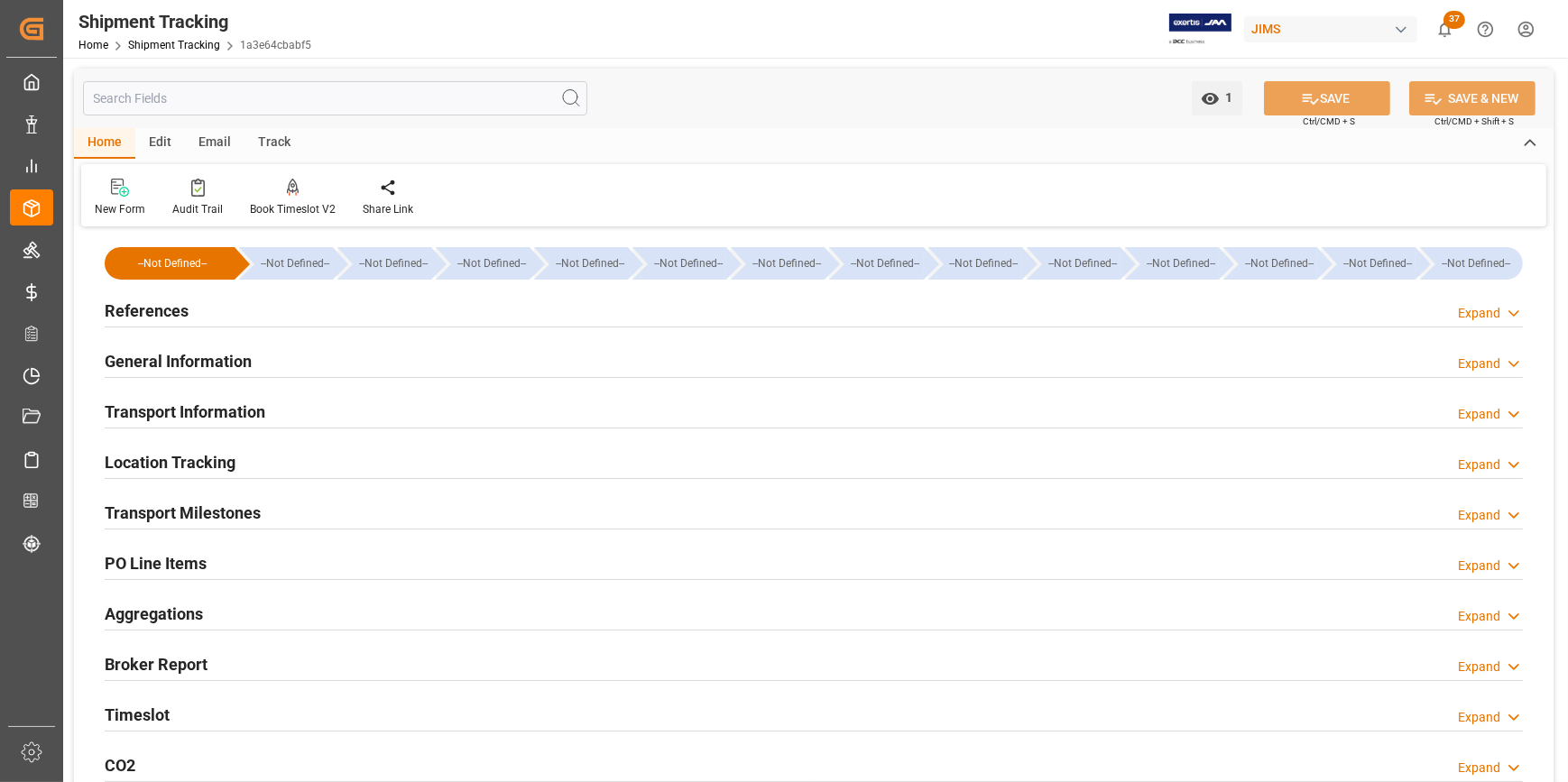
click at [166, 416] on h2 "Transport Information" at bounding box center [185, 412] width 160 height 25
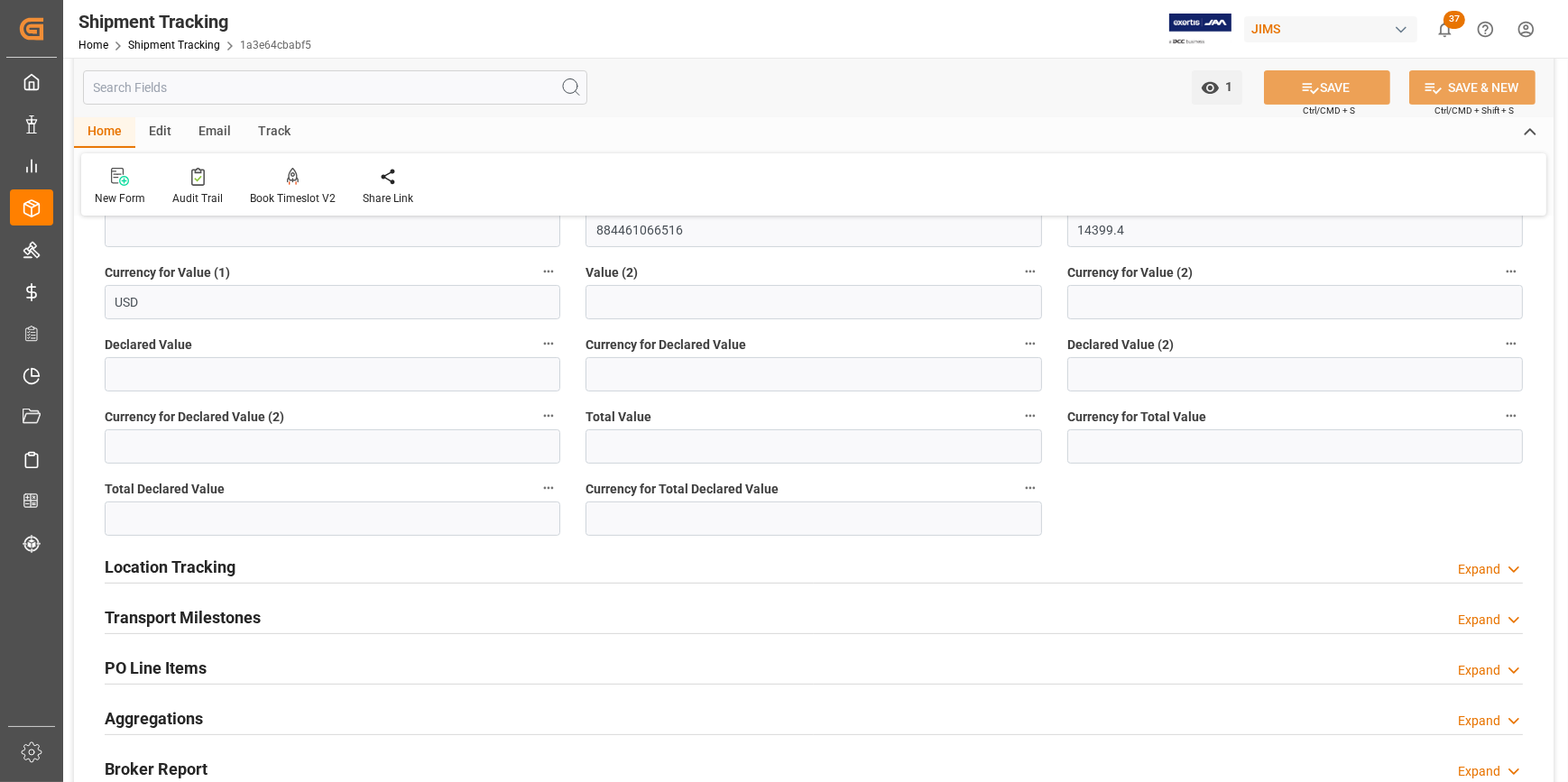
scroll to position [574, 0]
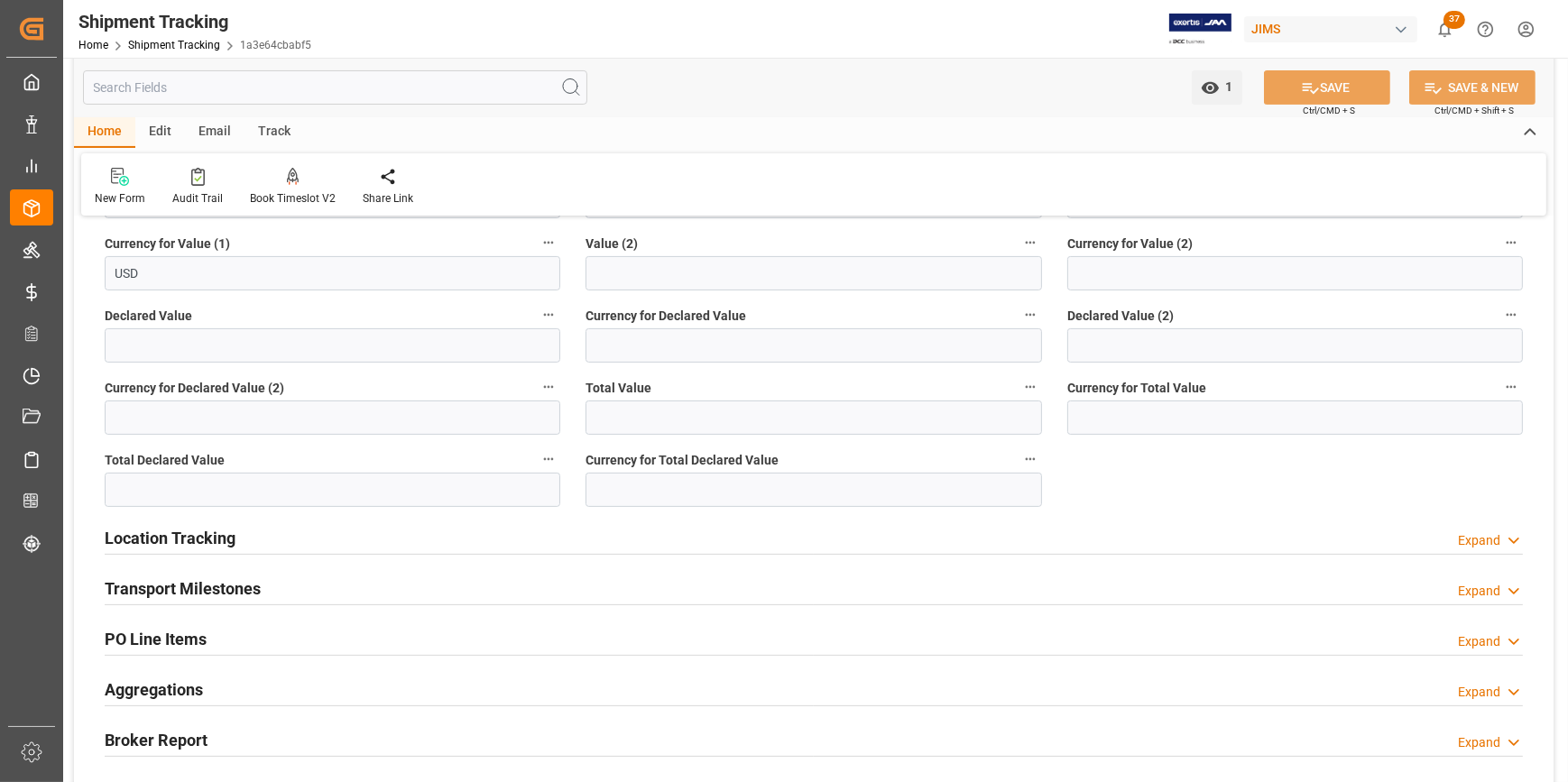
click at [146, 582] on h2 "Transport Milestones" at bounding box center [182, 589] width 156 height 25
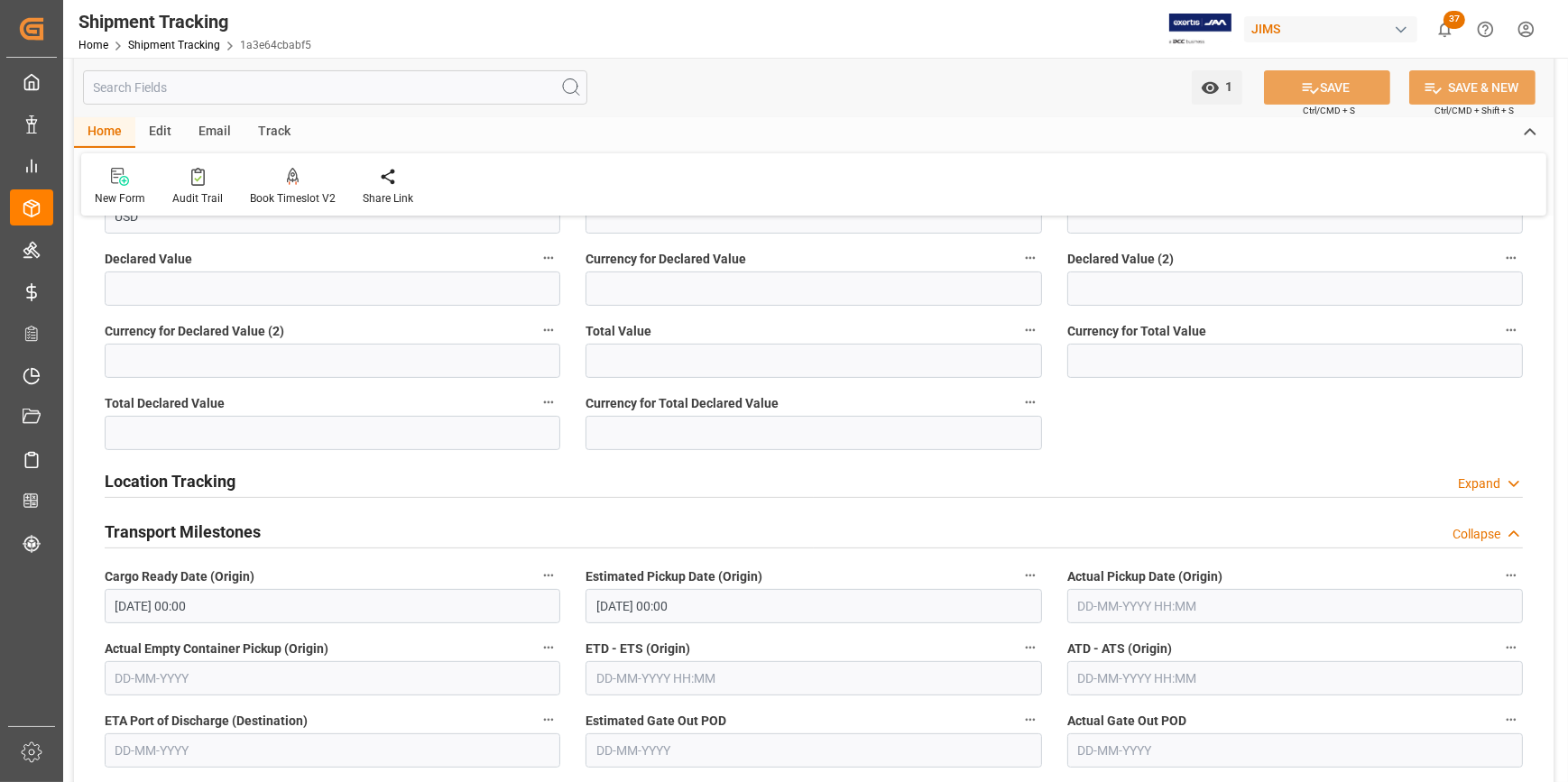
scroll to position [656, 0]
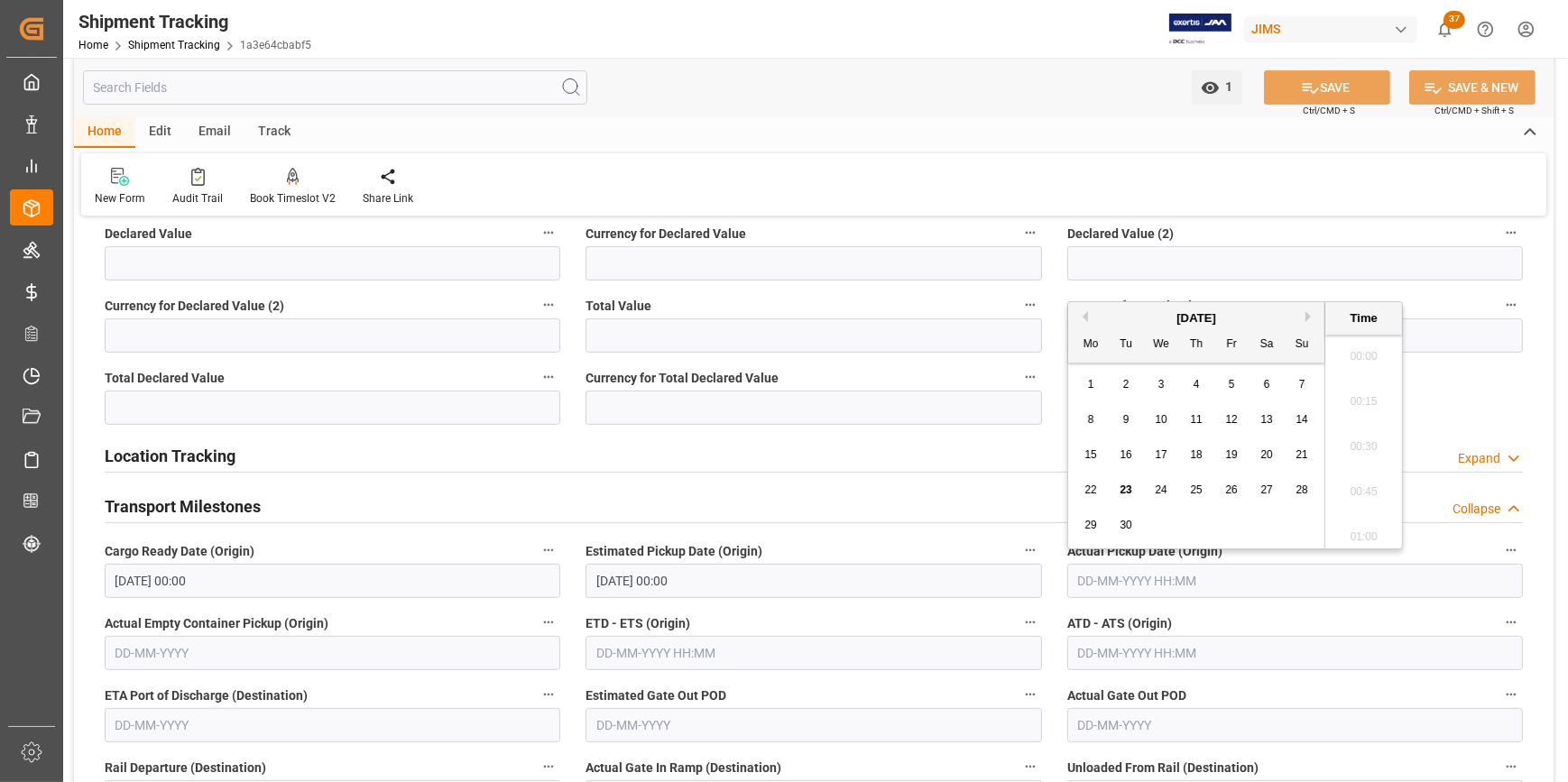
click at [1127, 588] on input "text" at bounding box center [1294, 581] width 456 height 34
click at [1194, 459] on span "18" at bounding box center [1195, 454] width 11 height 12
type input "18-09-2025 00:00"
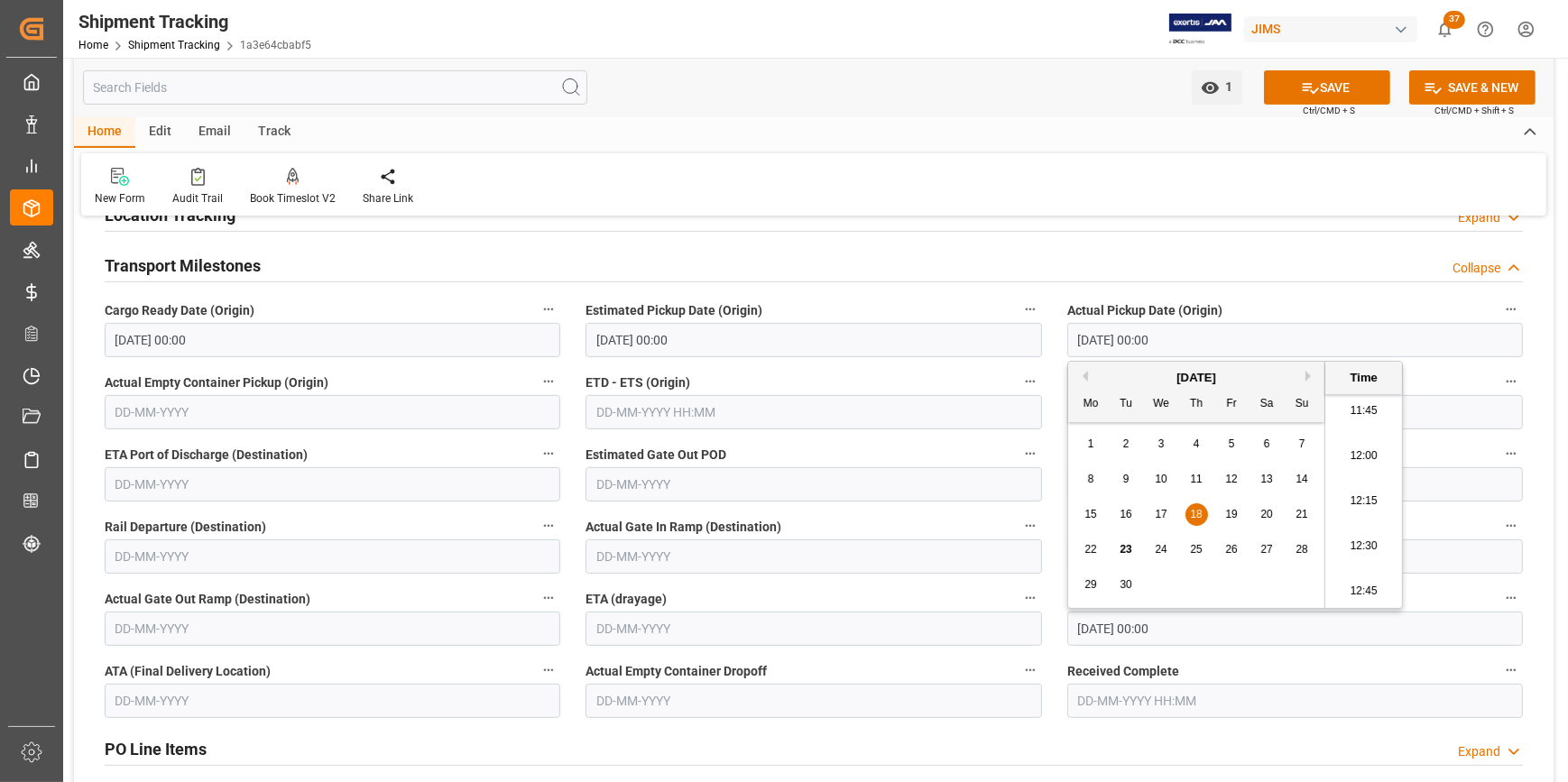
scroll to position [902, 0]
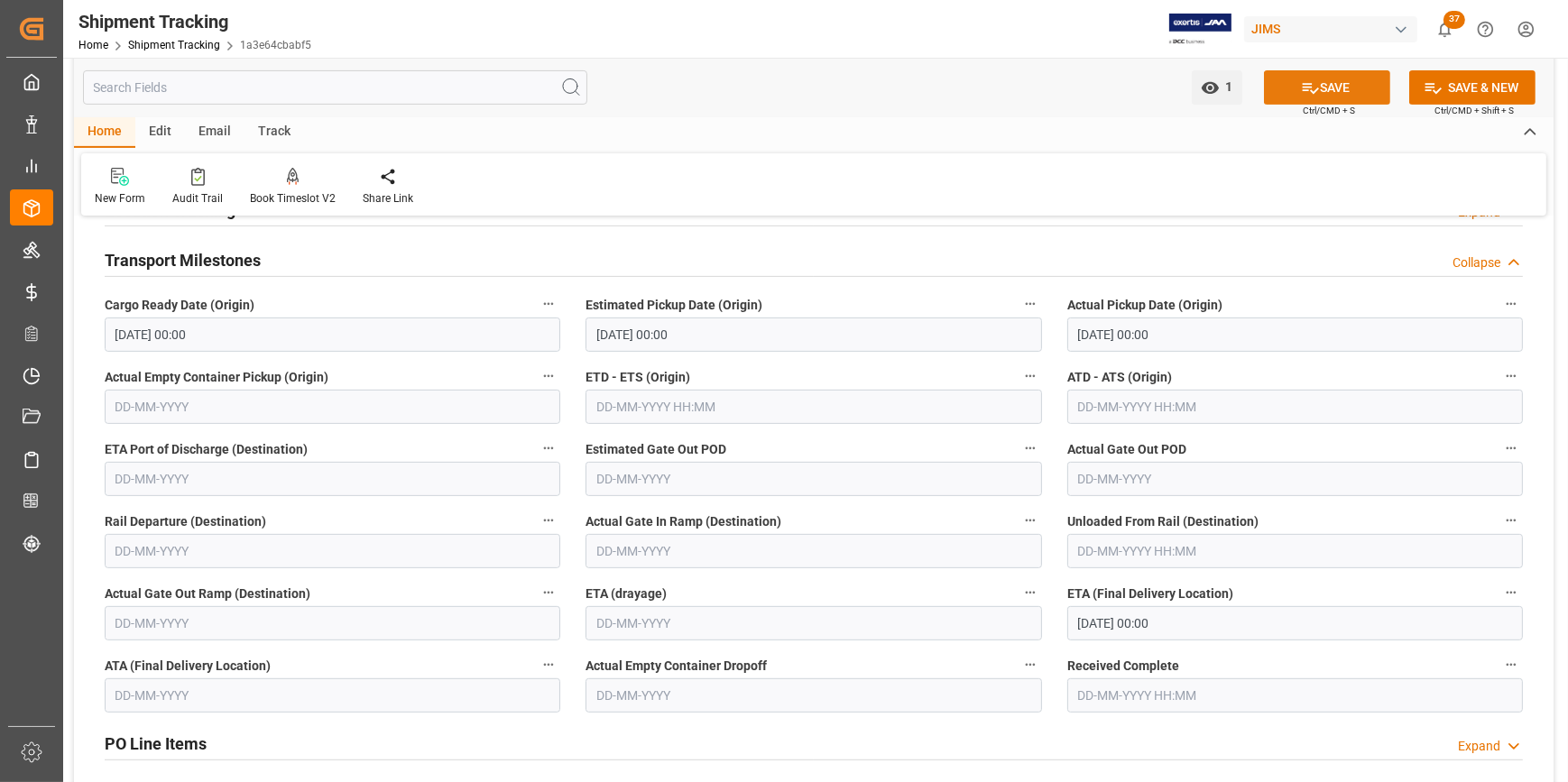
click at [1333, 85] on button "SAVE" at bounding box center [1327, 88] width 126 height 34
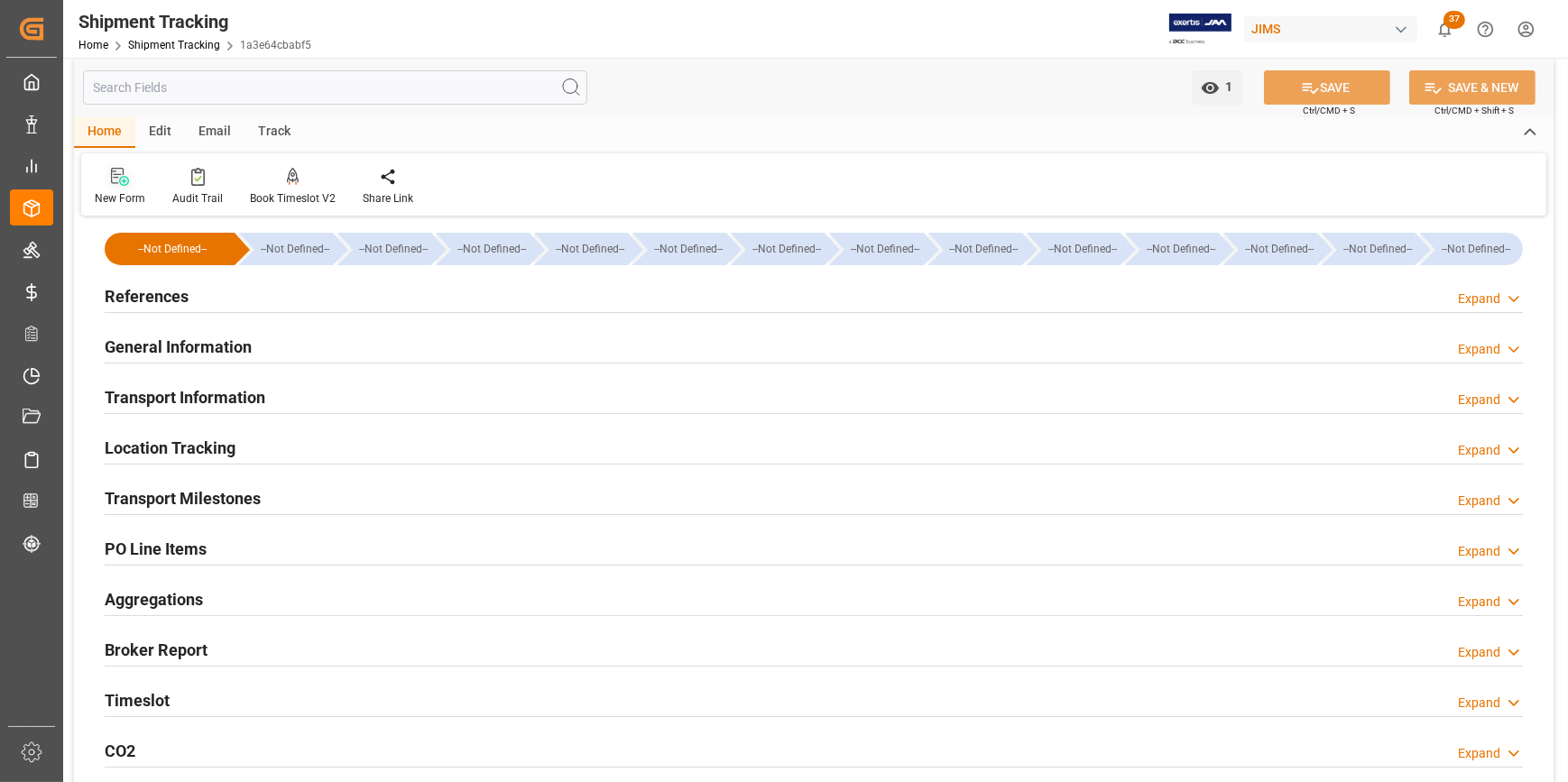
scroll to position [0, 0]
